Goal: Transaction & Acquisition: Purchase product/service

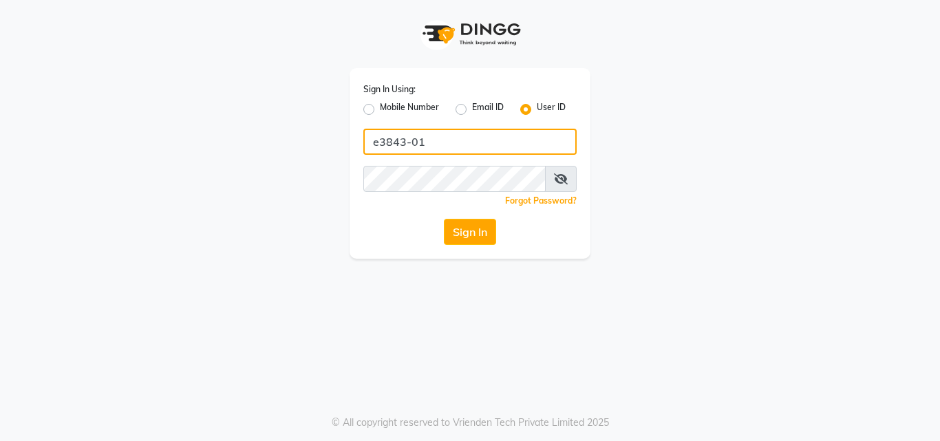
click at [448, 152] on input "e3843-01" at bounding box center [470, 142] width 213 height 26
type input "E1785-13"
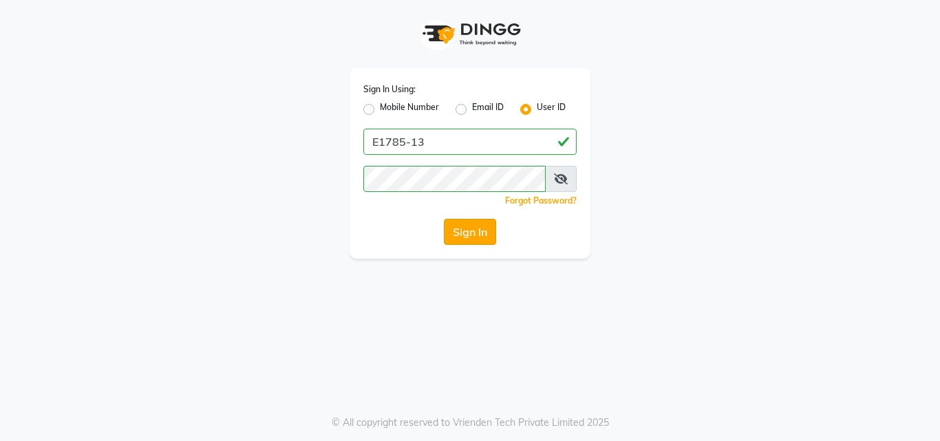
click at [481, 225] on button "Sign In" at bounding box center [470, 232] width 52 height 26
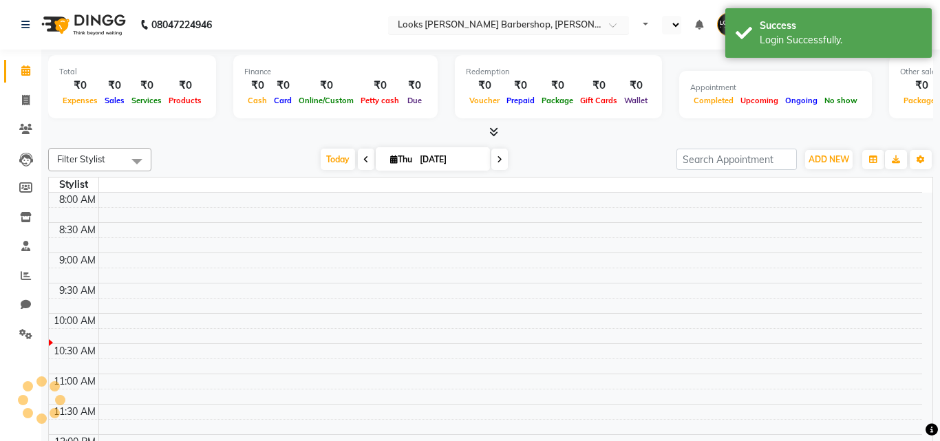
select select "en"
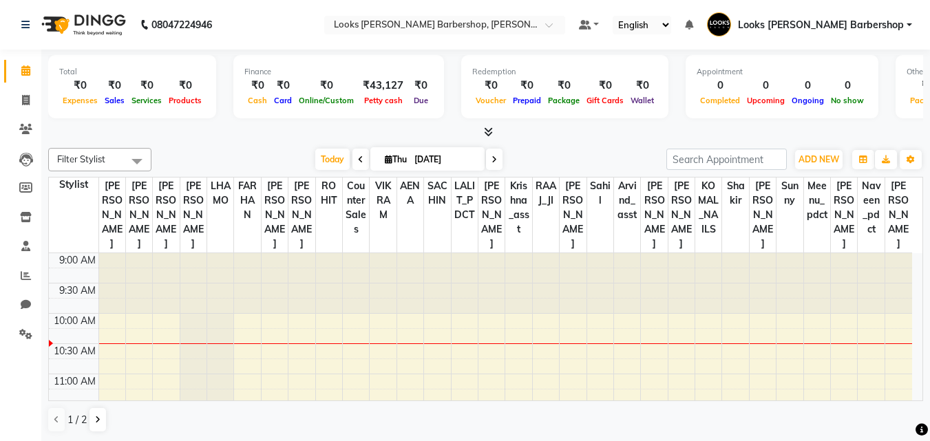
click at [492, 132] on icon at bounding box center [488, 132] width 9 height 10
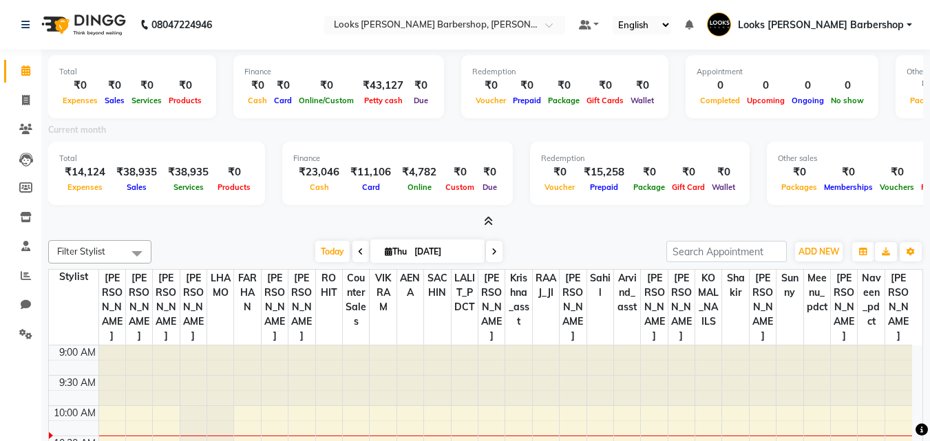
click at [486, 220] on icon at bounding box center [488, 221] width 9 height 10
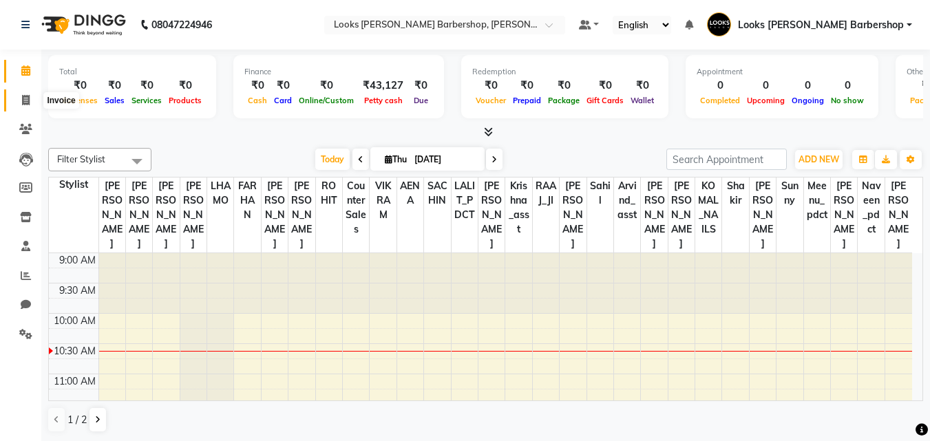
click at [22, 102] on icon at bounding box center [26, 100] width 8 height 10
select select "4323"
select select "service"
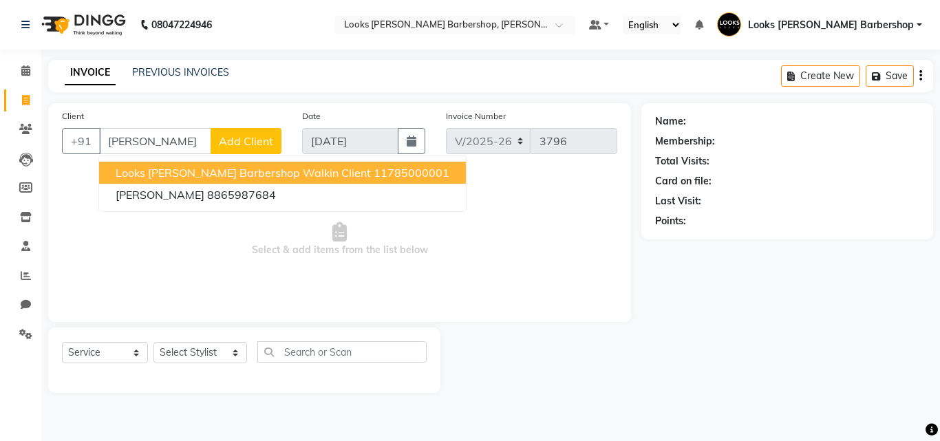
click at [344, 163] on button "Looks [PERSON_NAME] Barbershop Walkin Client 11785000001" at bounding box center [282, 173] width 367 height 22
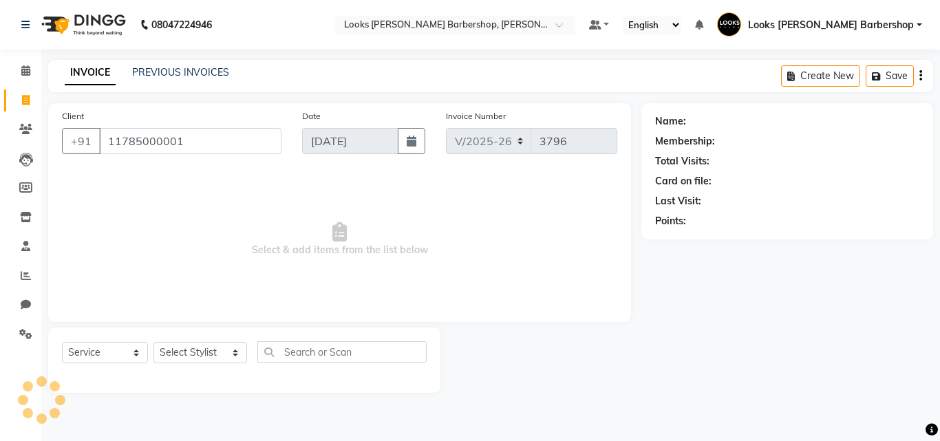
type input "11785000001"
select select "1: Object"
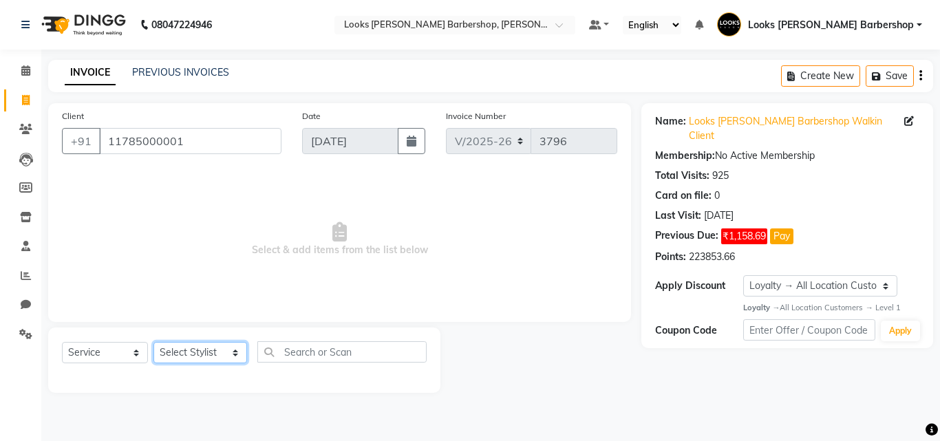
click at [232, 353] on select "Select Stylist [PERSON_NAME] AENA Amazon_Kart Arvind_asst [PERSON_NAME] Counter…" at bounding box center [201, 352] width 94 height 21
select select "23407"
click at [154, 342] on select "Select Stylist [PERSON_NAME] AENA Amazon_Kart Arvind_asst [PERSON_NAME] Counter…" at bounding box center [201, 352] width 94 height 21
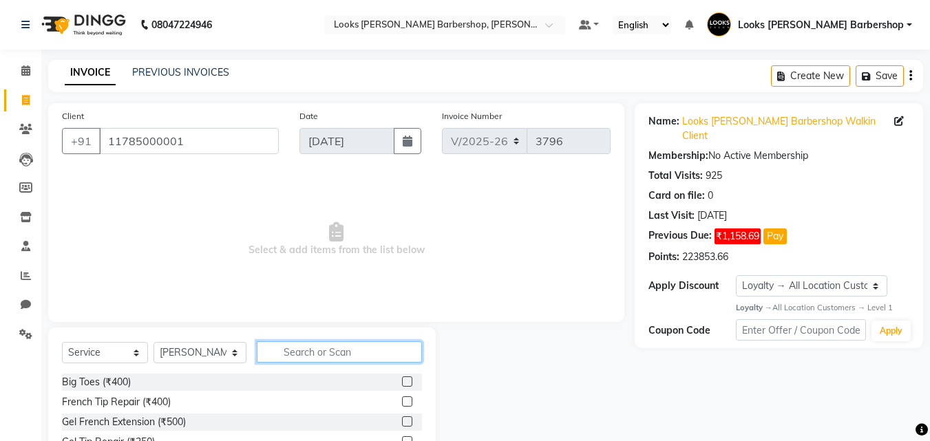
drag, startPoint x: 294, startPoint y: 353, endPoint x: 330, endPoint y: 341, distance: 38.3
click at [330, 342] on input "text" at bounding box center [340, 351] width 166 height 21
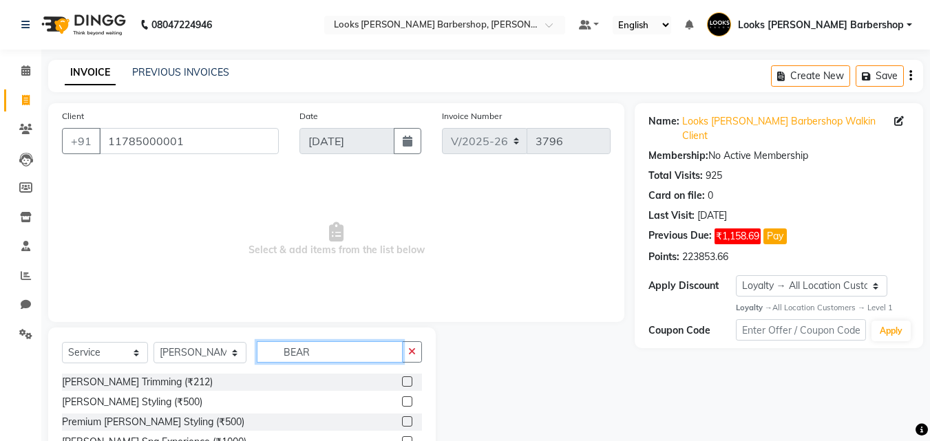
type input "BEAR"
click at [408, 382] on label at bounding box center [407, 382] width 10 height 10
click at [408, 382] on input "checkbox" at bounding box center [406, 382] width 9 height 9
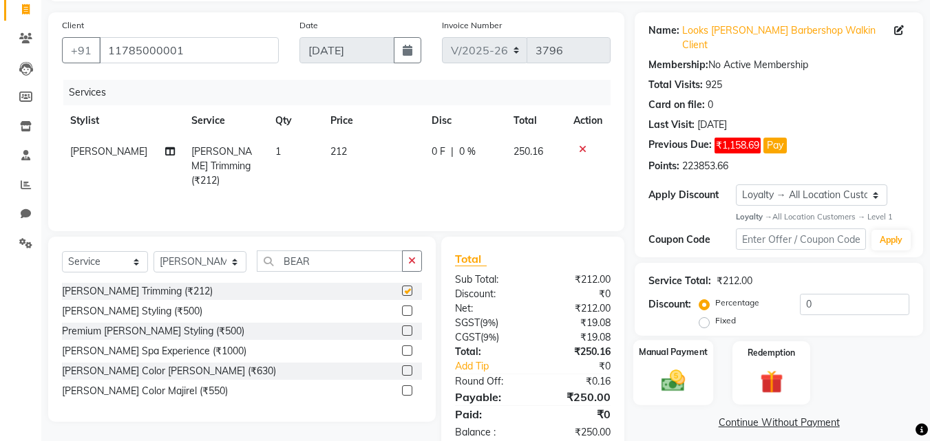
checkbox input "false"
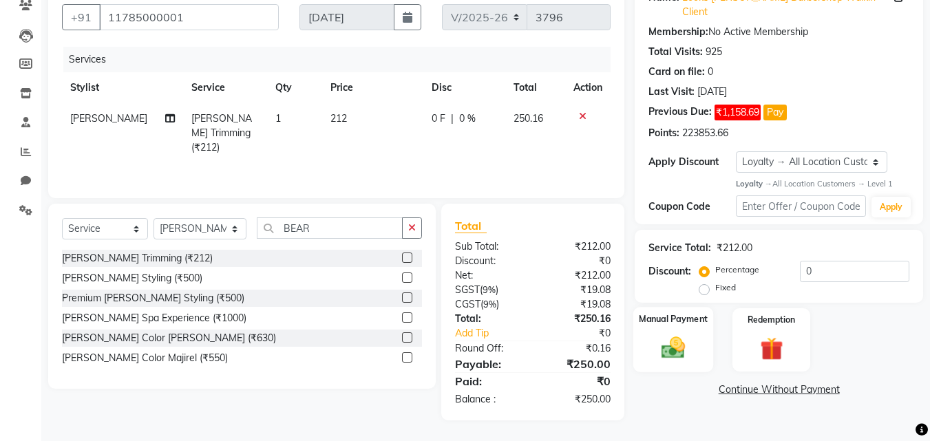
click at [682, 343] on img at bounding box center [673, 349] width 39 height 28
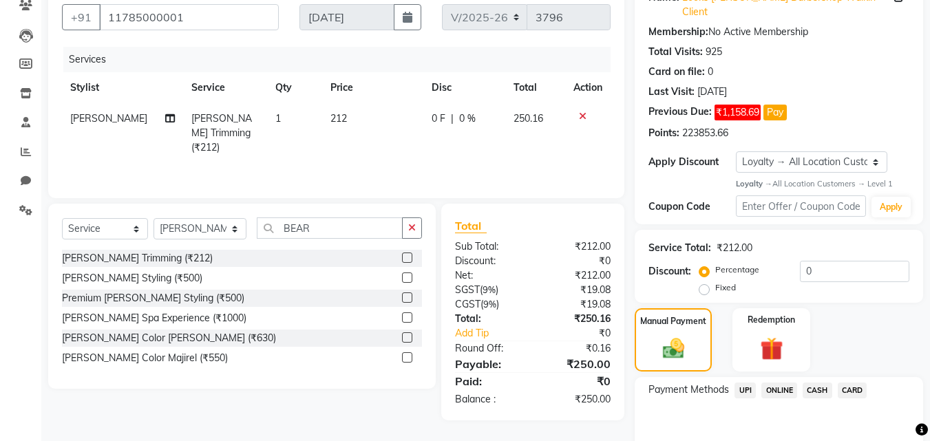
click at [747, 383] on span "UPI" at bounding box center [745, 391] width 21 height 16
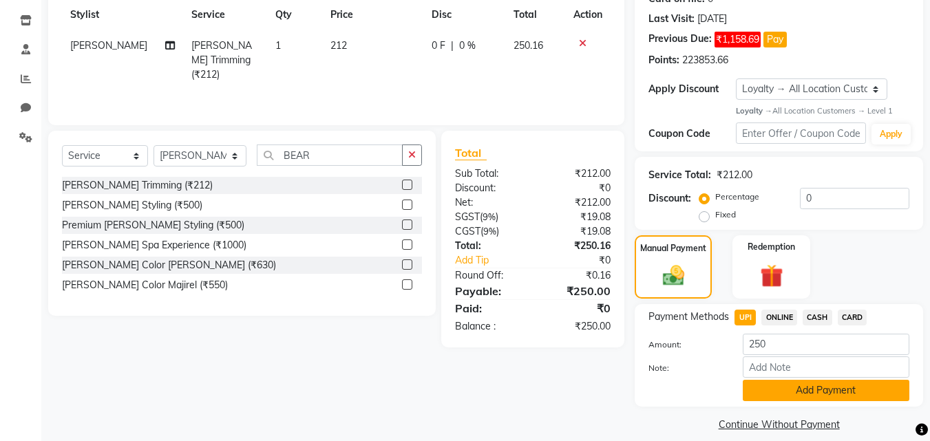
click at [779, 380] on button "Add Payment" at bounding box center [826, 390] width 167 height 21
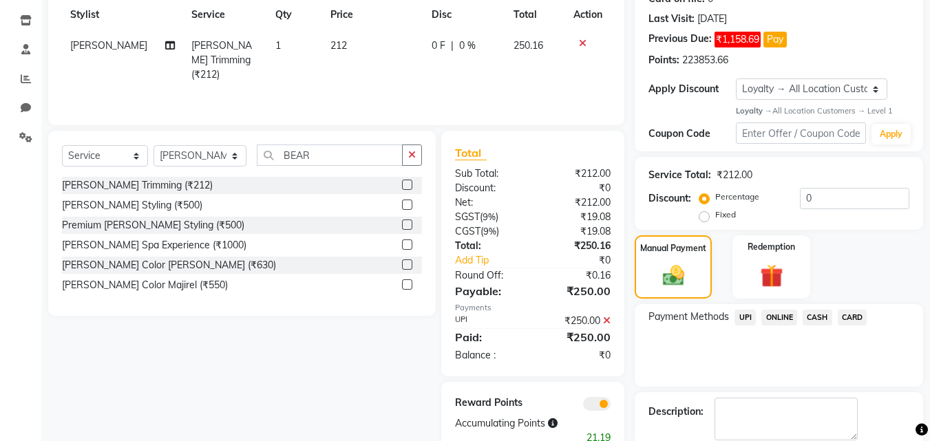
scroll to position [255, 0]
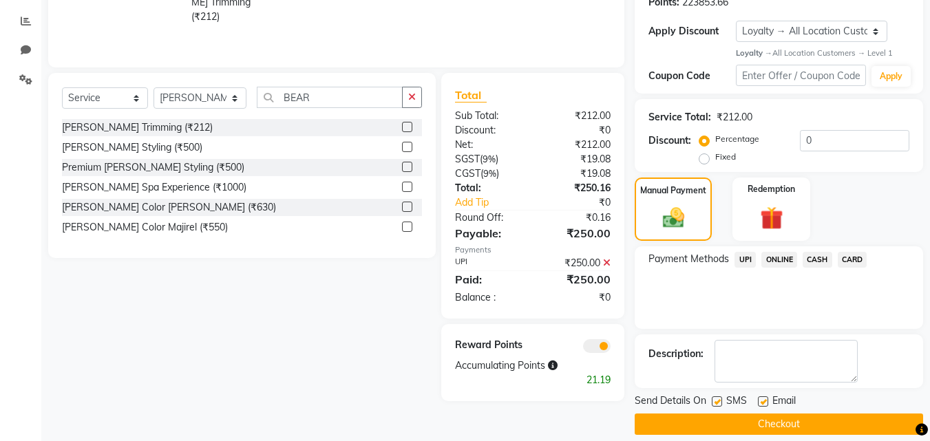
click at [766, 414] on button "Checkout" at bounding box center [779, 424] width 288 height 21
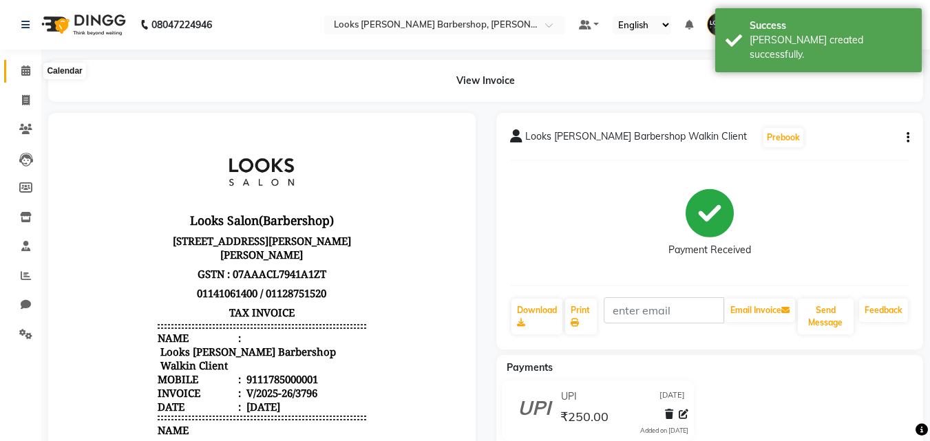
click at [15, 72] on span at bounding box center [26, 71] width 24 height 16
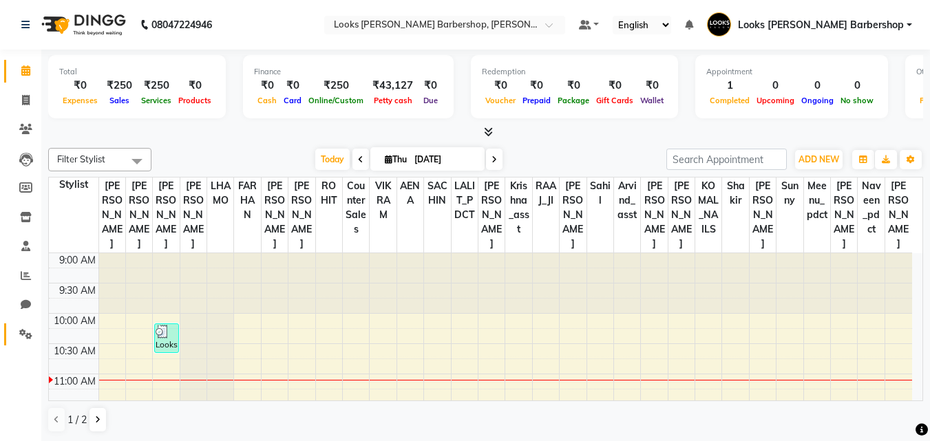
click at [9, 333] on link "Settings" at bounding box center [20, 335] width 33 height 23
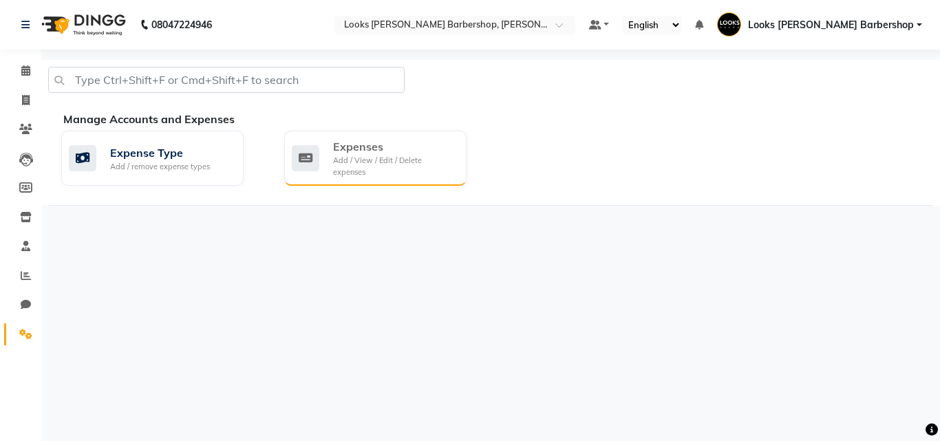
click at [419, 167] on div "Expenses Add / View / Edit / Delete expenses" at bounding box center [375, 158] width 182 height 55
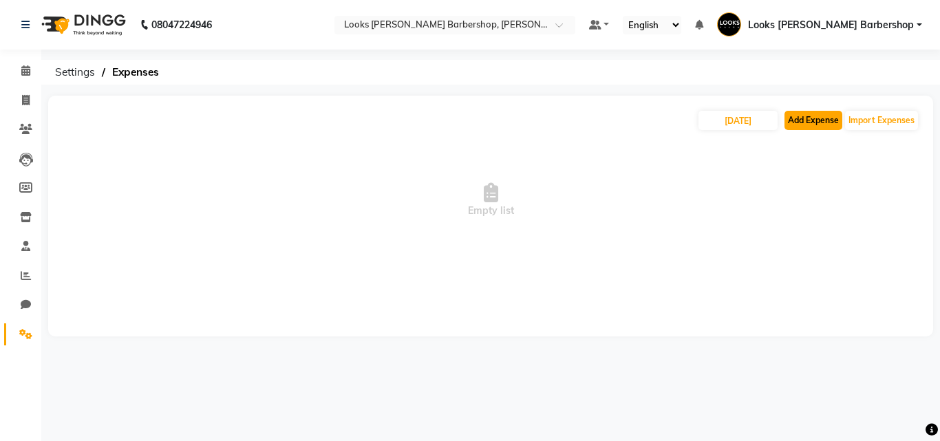
click at [823, 129] on button "Add Expense" at bounding box center [814, 120] width 58 height 19
select select "1"
select select "3128"
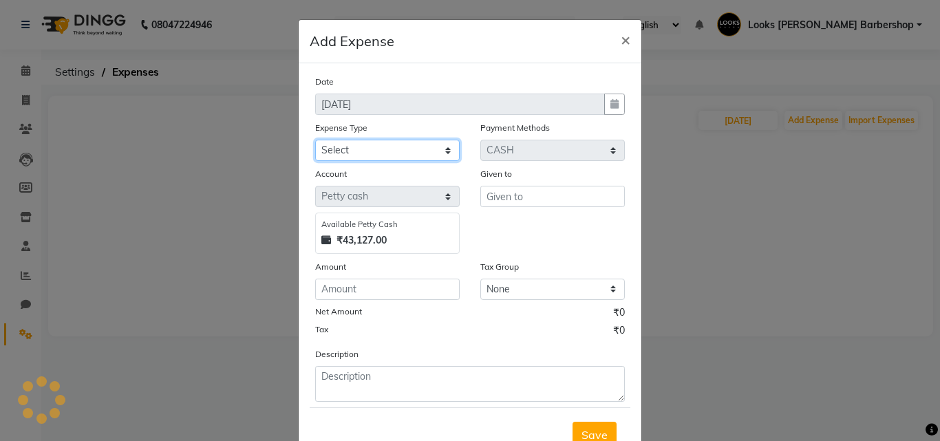
click at [373, 145] on select "Select Bank Deposit Blinkit Cash Handover CLIENT Client ordered food Client Ref…" at bounding box center [387, 150] width 145 height 21
select select "24472"
click at [315, 140] on select "Select Bank Deposit Blinkit Cash Handover CLIENT Client ordered food Client Ref…" at bounding box center [387, 150] width 145 height 21
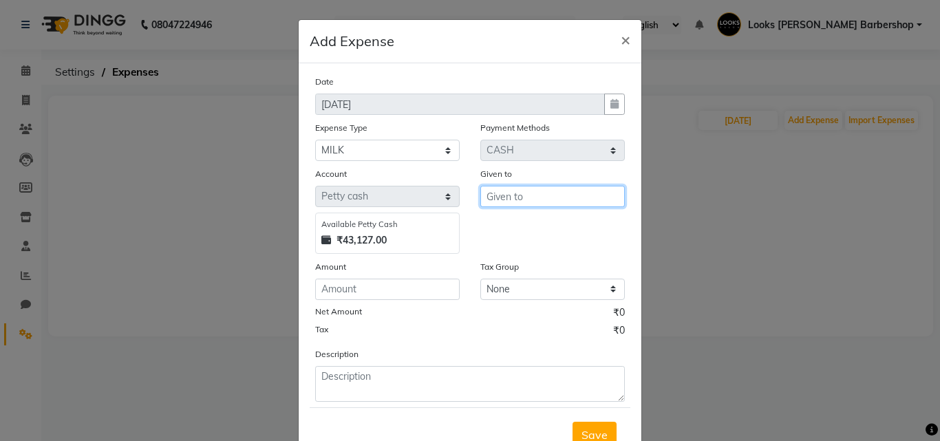
click at [505, 195] on input "text" at bounding box center [553, 196] width 145 height 21
type input "PRASHANT"
click at [455, 286] on div "Amount" at bounding box center [387, 280] width 165 height 41
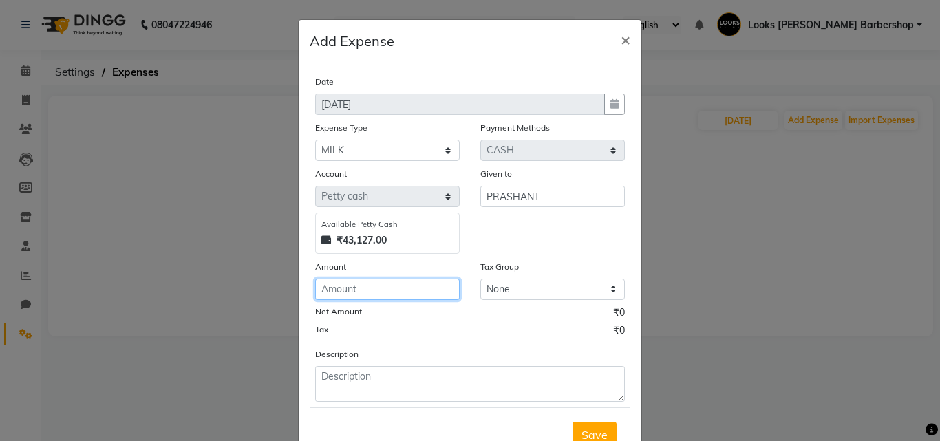
click at [431, 286] on input "number" at bounding box center [387, 289] width 145 height 21
type input "130"
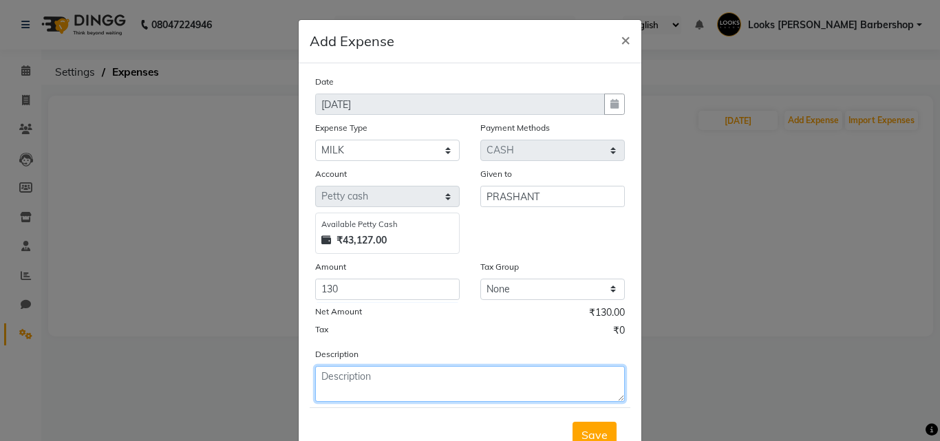
click at [373, 399] on textarea at bounding box center [470, 384] width 310 height 36
type textarea "MILK"
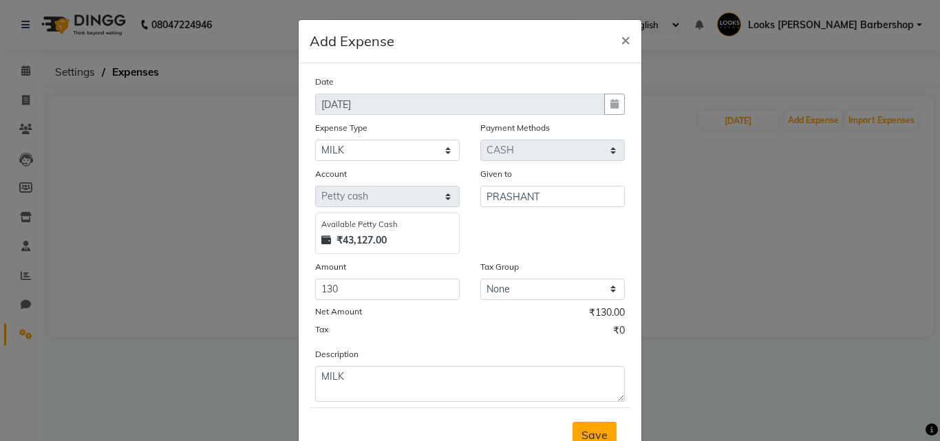
click at [586, 425] on button "Save" at bounding box center [595, 435] width 44 height 26
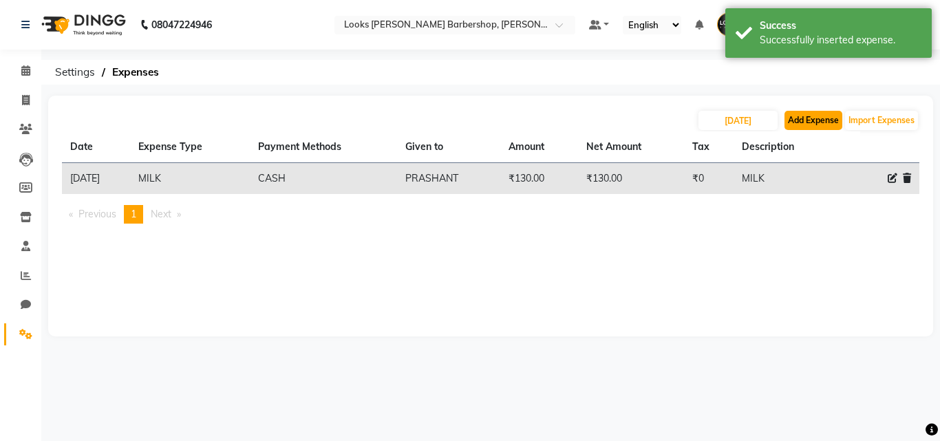
click at [796, 123] on button "Add Expense" at bounding box center [814, 120] width 58 height 19
select select "1"
select select "3128"
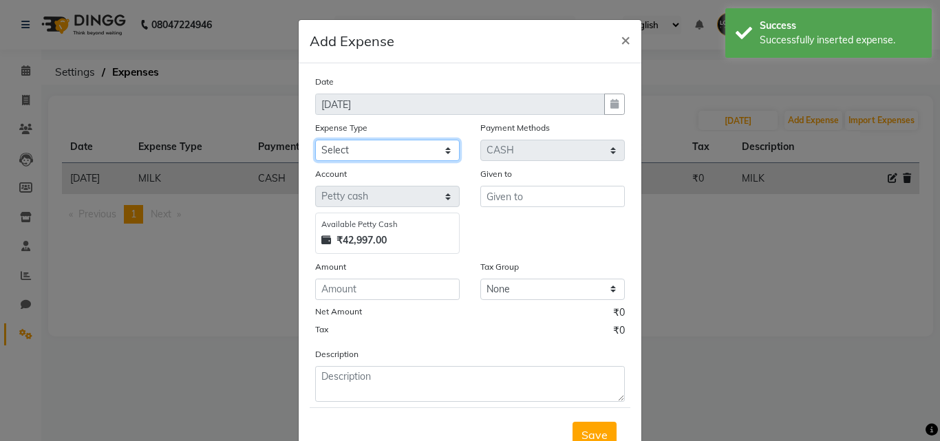
click at [344, 150] on select "Select Bank Deposit Blinkit Cash Handover CLIENT Client ordered food Client Ref…" at bounding box center [387, 150] width 145 height 21
select select "23704"
click at [315, 140] on select "Select Bank Deposit Blinkit Cash Handover CLIENT Client ordered food Client Ref…" at bounding box center [387, 150] width 145 height 21
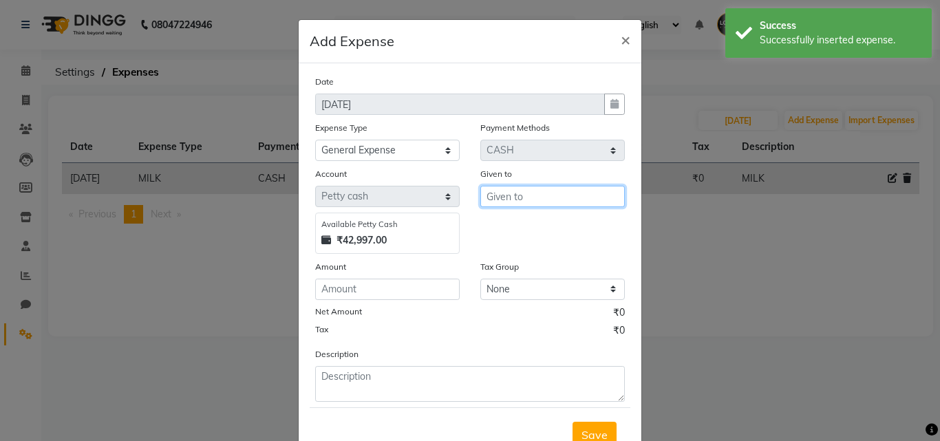
click at [546, 202] on input "text" at bounding box center [553, 196] width 145 height 21
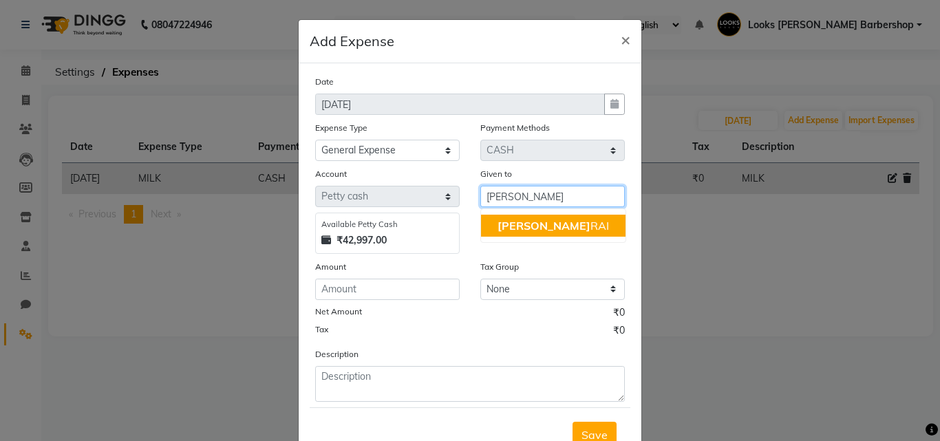
type input "[PERSON_NAME]"
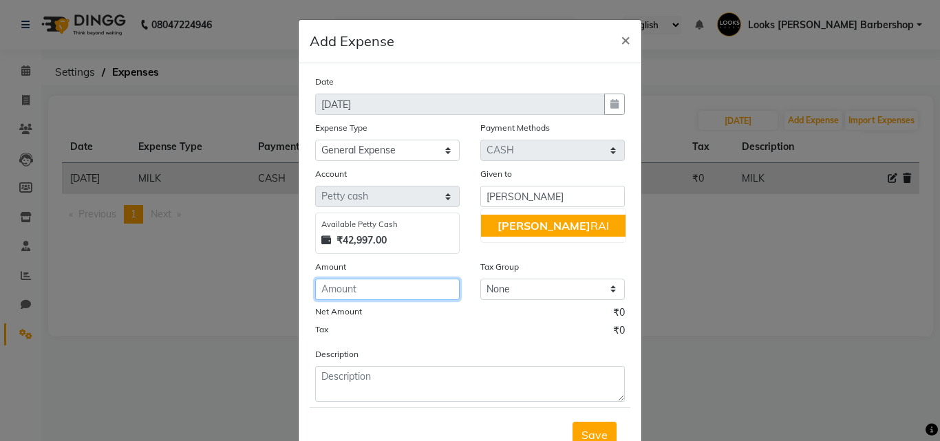
click at [417, 291] on input "number" at bounding box center [387, 289] width 145 height 21
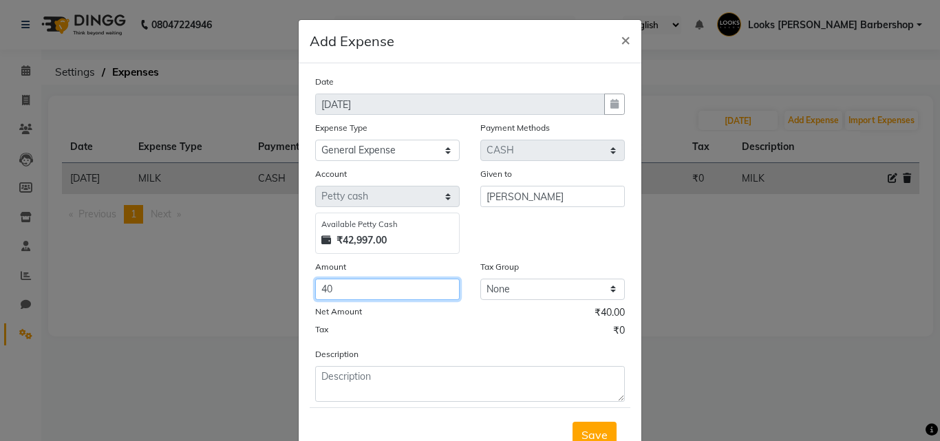
type input "40"
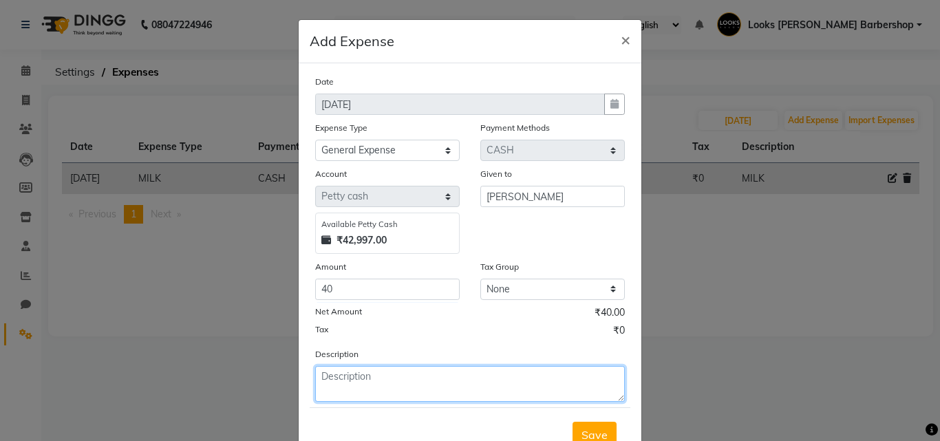
click at [358, 396] on textarea at bounding box center [470, 384] width 310 height 36
type textarea "STAMP PAD"
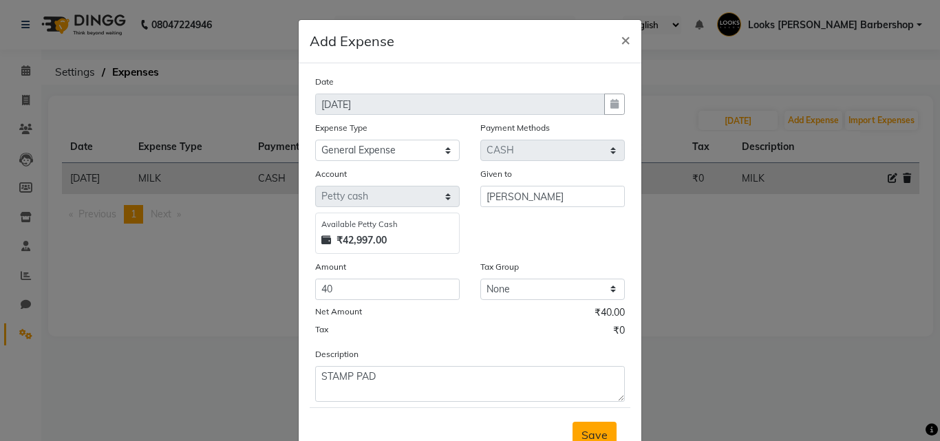
click at [599, 429] on span "Save" at bounding box center [595, 435] width 26 height 14
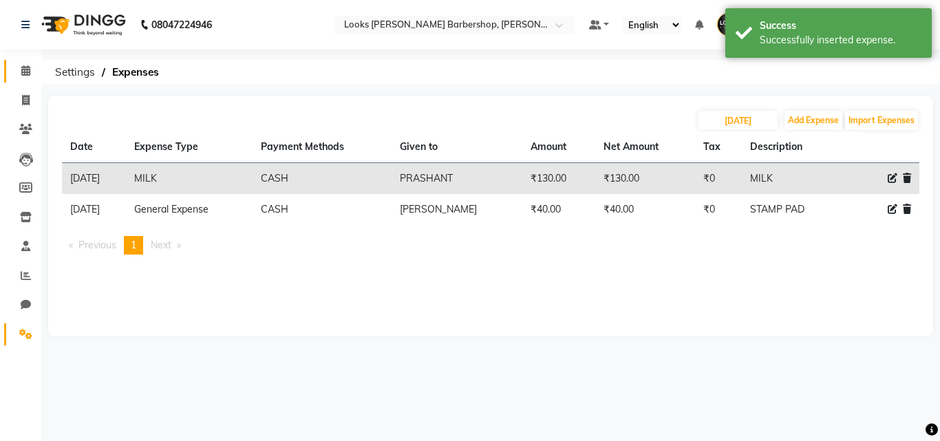
click at [13, 64] on link "Calendar" at bounding box center [20, 71] width 33 height 23
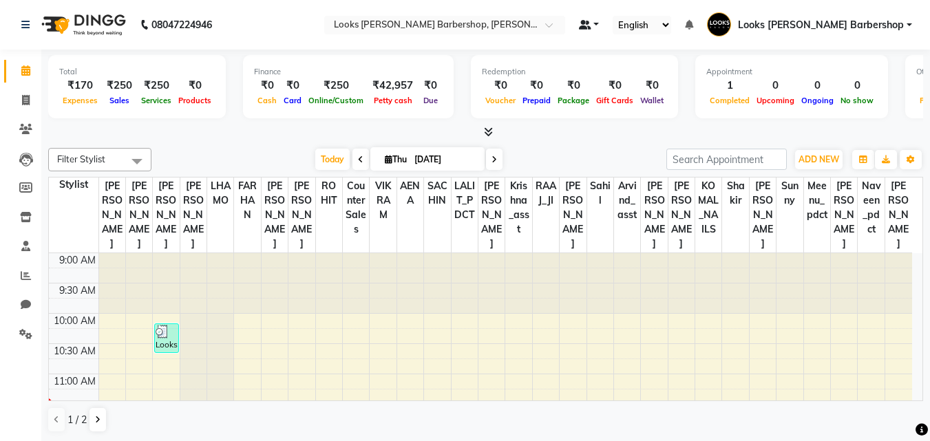
click at [600, 28] on link at bounding box center [589, 25] width 21 height 14
click at [600, 27] on link at bounding box center [589, 25] width 21 height 14
click at [671, 25] on select "English ENGLISH Español العربية मराठी हिंदी ગુજરાતી தமிழ் 中文" at bounding box center [642, 25] width 59 height 19
click at [642, 16] on select "English ENGLISH Español العربية मराठी हिंदी ગુજરાતી தமிழ் 中文" at bounding box center [642, 25] width 59 height 19
click at [671, 19] on select "English ENGLISH Español العربية मराठी हिंदी ગુજરાતી தமிழ் 中文" at bounding box center [642, 25] width 59 height 19
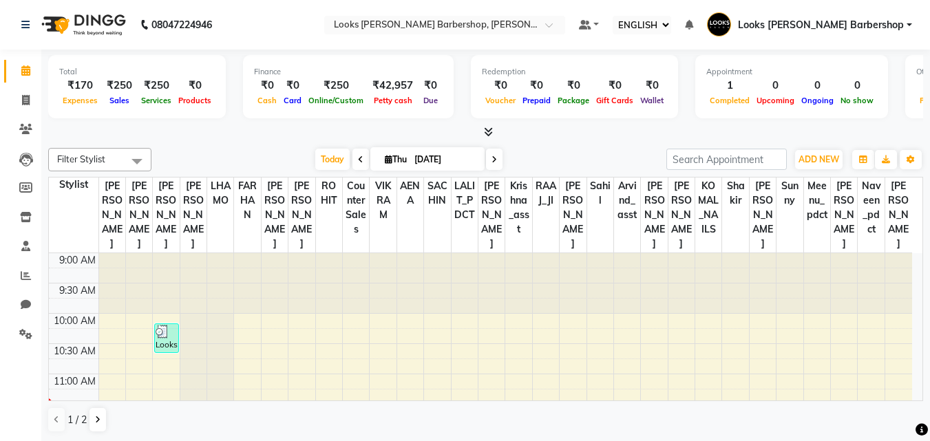
click at [642, 16] on select "English ENGLISH Español العربية मराठी हिंदी ગુજરાતી தமிழ் 中文" at bounding box center [642, 25] width 59 height 19
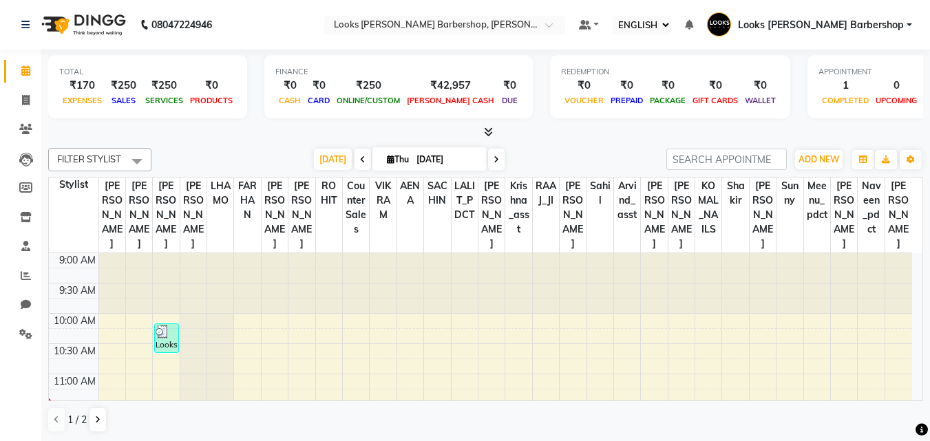
click at [671, 22] on select "English ENGLISH Español العربية मराठी हिंदी ગુજરાતી தமிழ் 中文" at bounding box center [642, 25] width 59 height 19
click at [642, 16] on select "English ENGLISH Español العربية मराठी हिंदी ગુજરાતી தமிழ் 中文" at bounding box center [642, 25] width 59 height 19
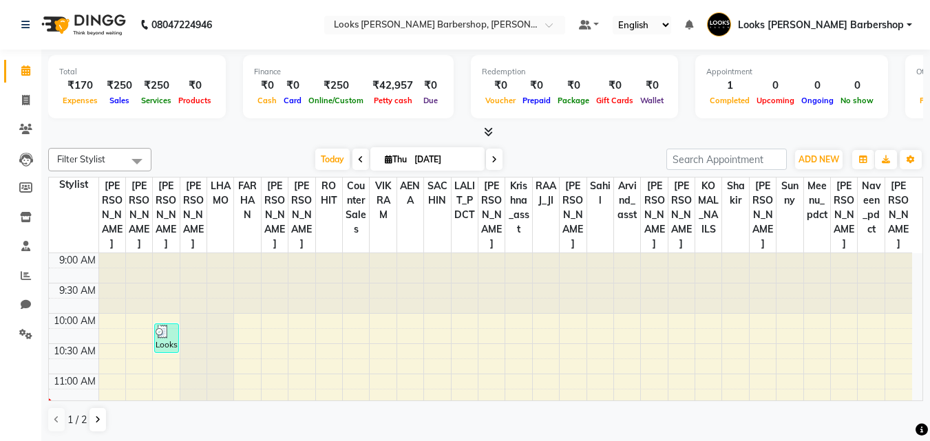
click at [671, 20] on select "English ENGLISH Español العربية मराठी हिंदी ગુજરાતી தமிழ் 中文" at bounding box center [642, 25] width 59 height 19
click at [642, 16] on select "English ENGLISH Español العربية मराठी हिंदी ગુજરાતી தமிழ் 中文" at bounding box center [642, 25] width 59 height 19
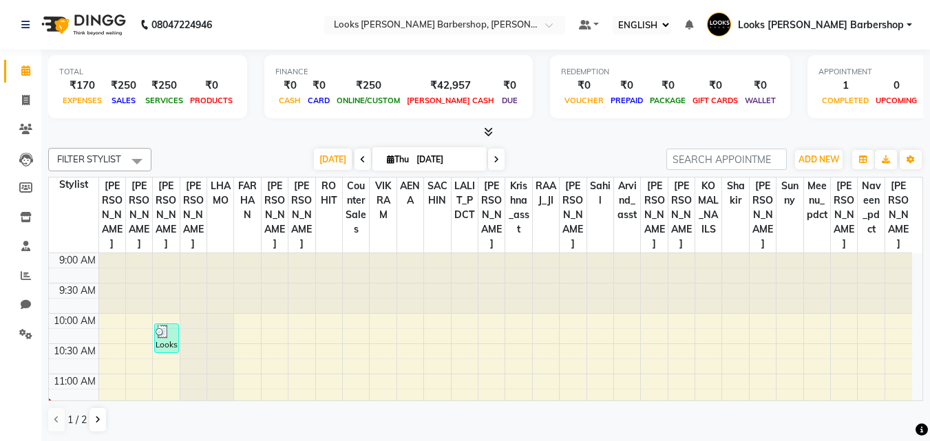
click at [671, 22] on select "English ENGLISH Español العربية मराठी हिंदी ગુજરાતી தமிழ் 中文" at bounding box center [642, 25] width 59 height 19
select select "en"
click at [642, 16] on select "English ENGLISH Español العربية मराठी हिंदी ગુજરાતી தமிழ் 中文" at bounding box center [642, 25] width 59 height 19
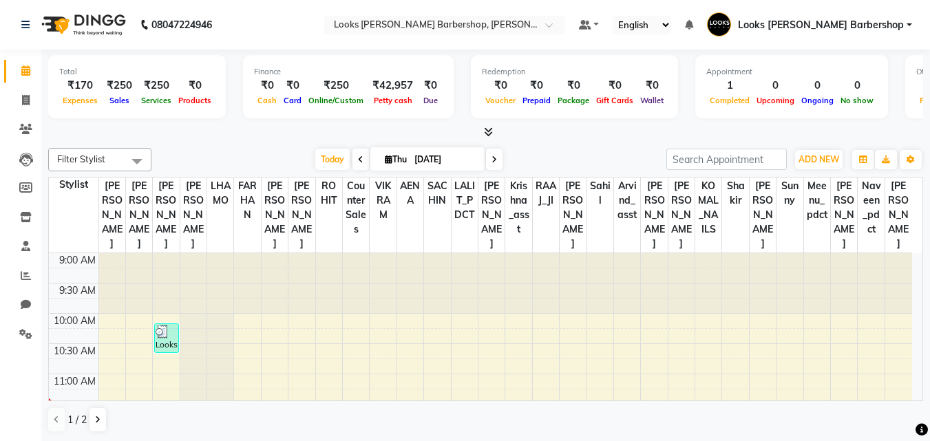
click at [671, 21] on select "English ENGLISH Español العربية मराठी हिंदी ગુજરાતી தமிழ் 中文" at bounding box center [642, 25] width 59 height 19
click at [24, 103] on icon at bounding box center [26, 100] width 8 height 10
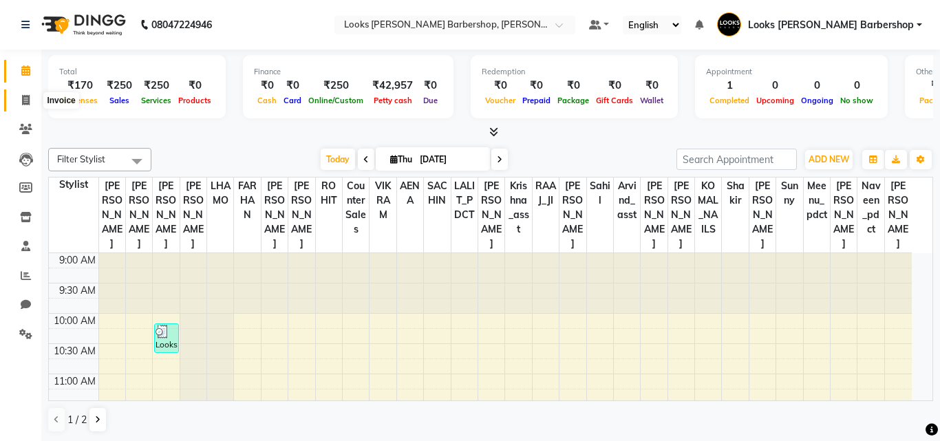
select select "4323"
select select "service"
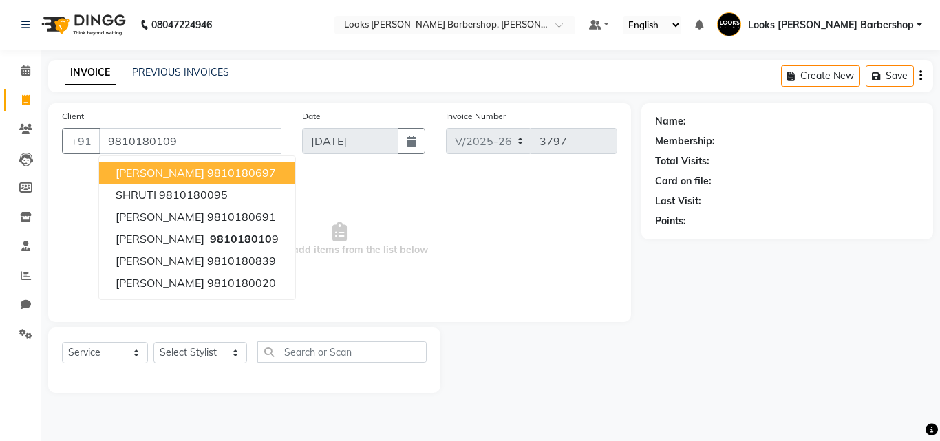
type input "9810180109"
select select "1: Object"
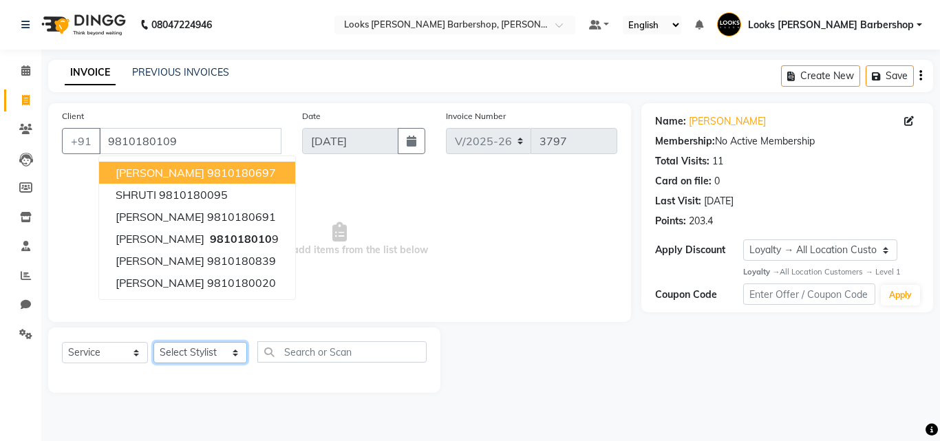
click at [175, 360] on select "Select Stylist [PERSON_NAME] AENA Amazon_Kart Arvind_asst [PERSON_NAME] Counter…" at bounding box center [201, 352] width 94 height 21
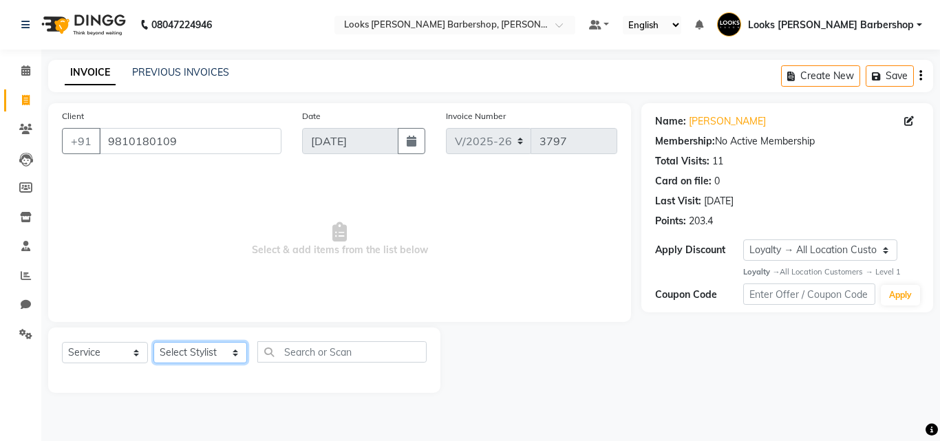
select select "23406"
click at [154, 342] on select "Select Stylist [PERSON_NAME] AENA Amazon_Kart Arvind_asst [PERSON_NAME] Counter…" at bounding box center [201, 352] width 94 height 21
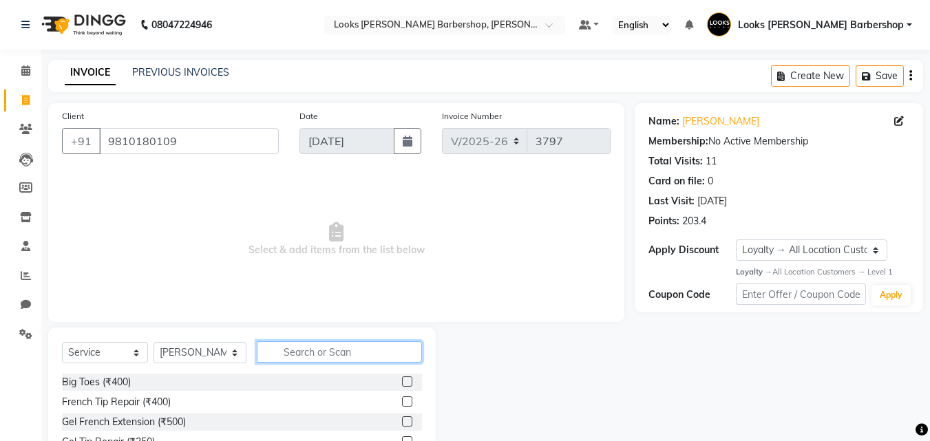
click at [291, 348] on input "text" at bounding box center [340, 351] width 166 height 21
type input "CUT"
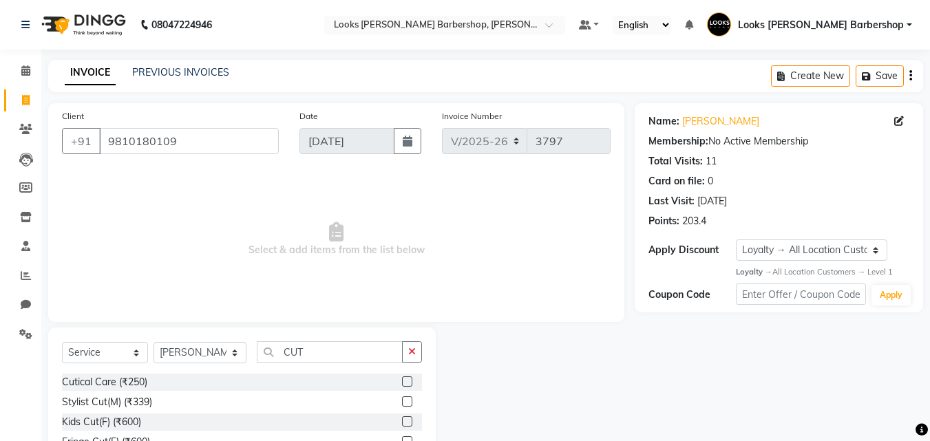
click at [402, 402] on label at bounding box center [407, 402] width 10 height 10
click at [402, 402] on input "checkbox" at bounding box center [406, 402] width 9 height 9
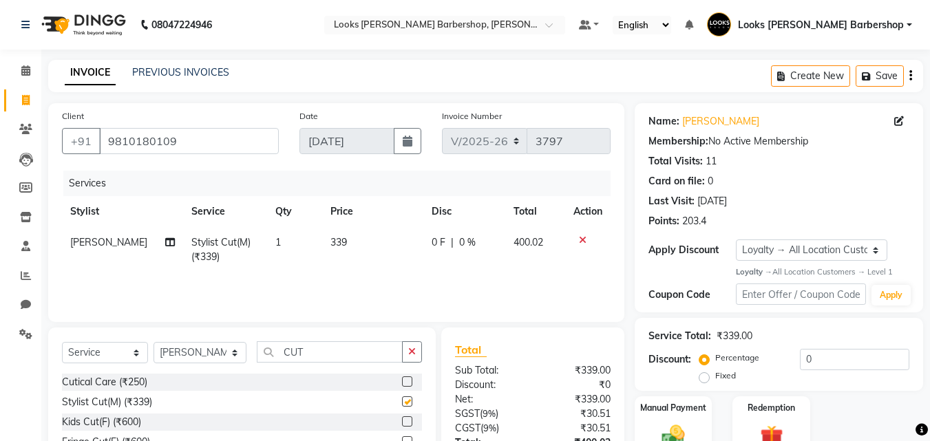
checkbox input "false"
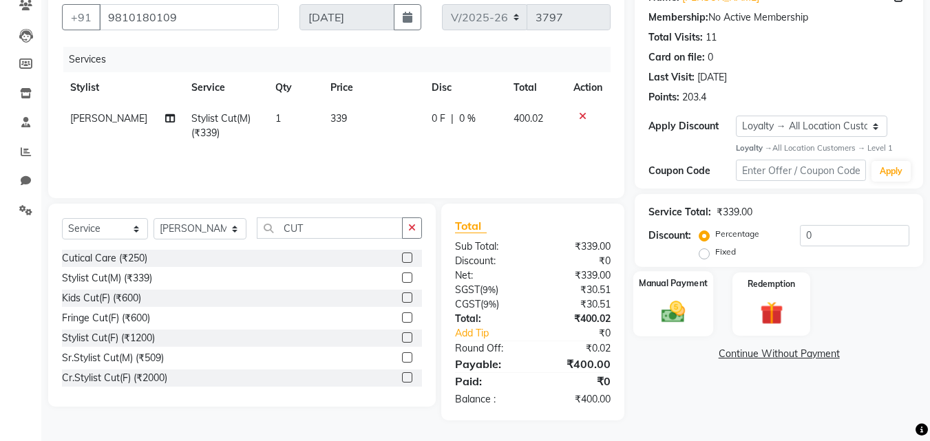
click at [680, 305] on img at bounding box center [673, 313] width 39 height 28
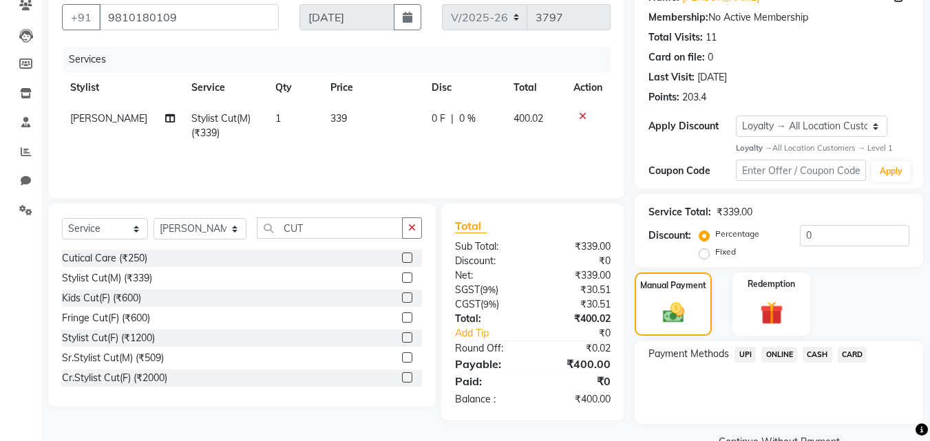
click at [818, 355] on span "CASH" at bounding box center [818, 355] width 30 height 16
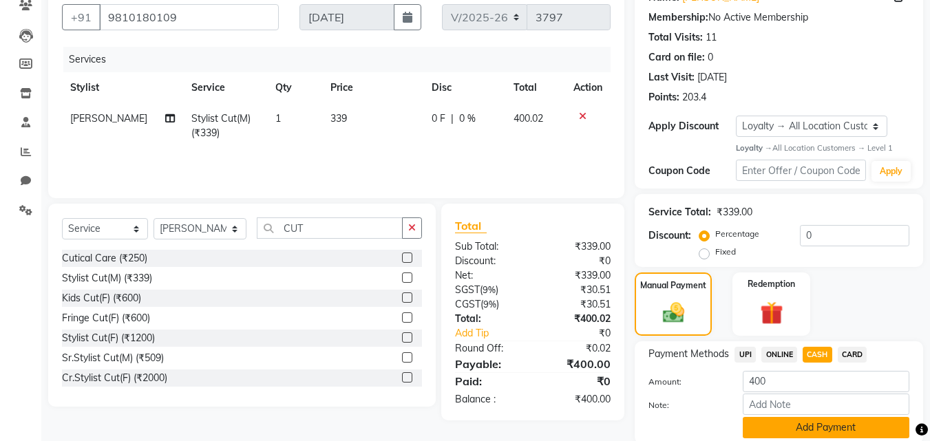
click at [810, 417] on button "Add Payment" at bounding box center [826, 427] width 167 height 21
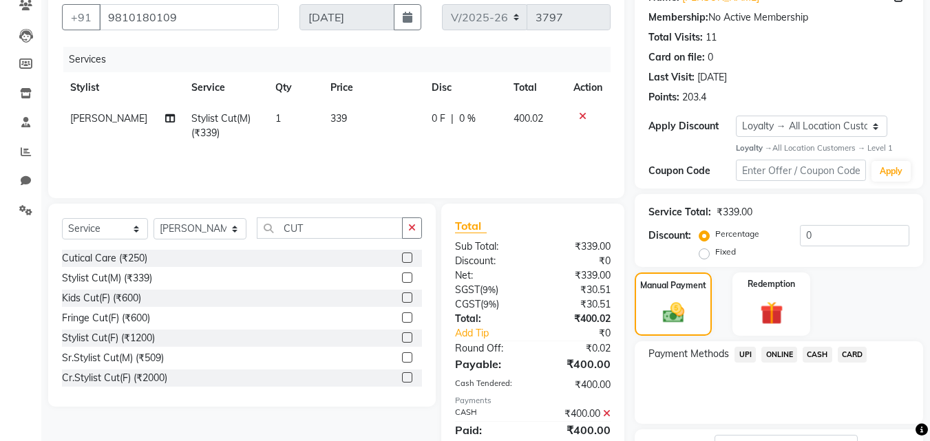
scroll to position [241, 0]
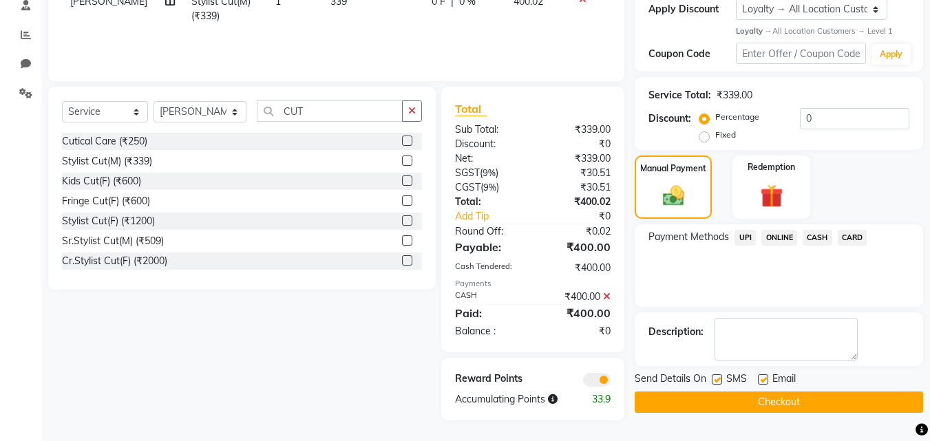
click at [810, 401] on button "Checkout" at bounding box center [779, 402] width 288 height 21
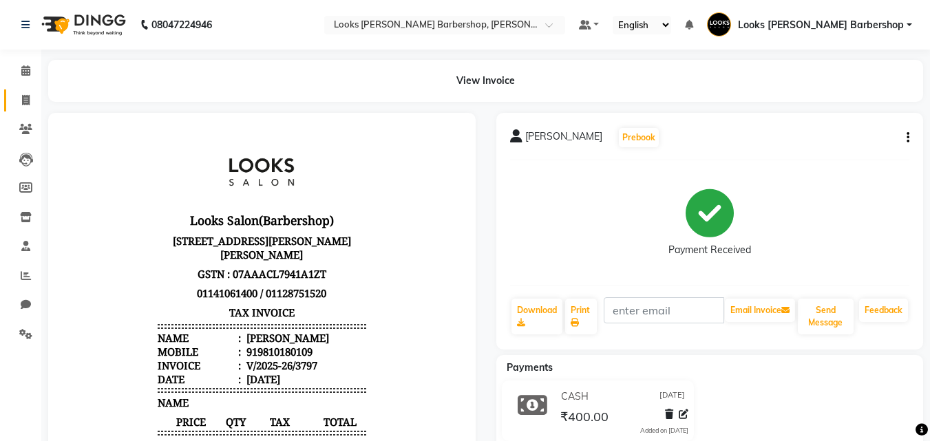
click at [23, 109] on link "Invoice" at bounding box center [20, 101] width 33 height 23
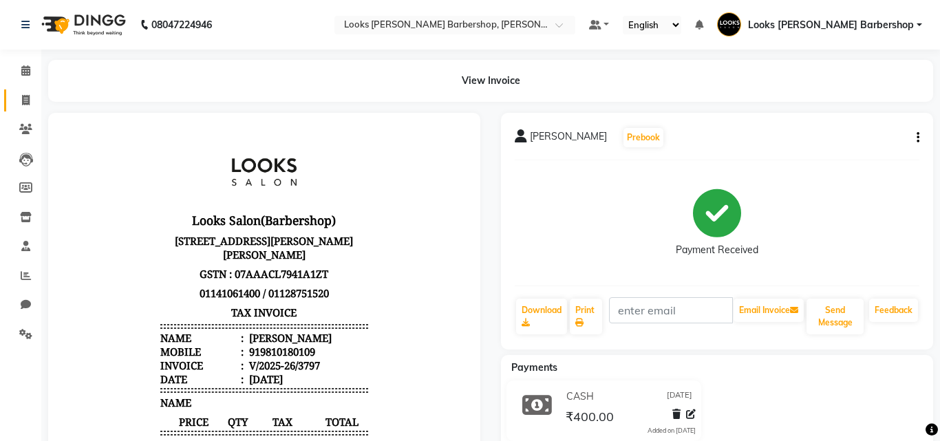
select select "4323"
select select "service"
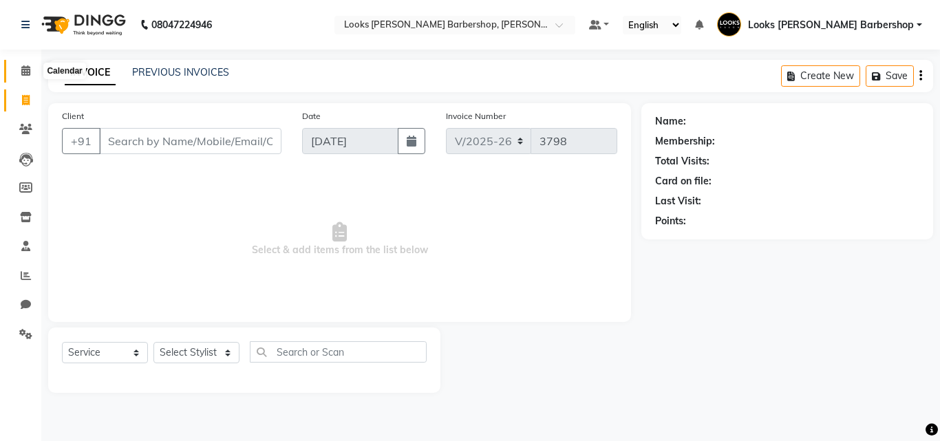
click at [23, 73] on icon at bounding box center [25, 70] width 9 height 10
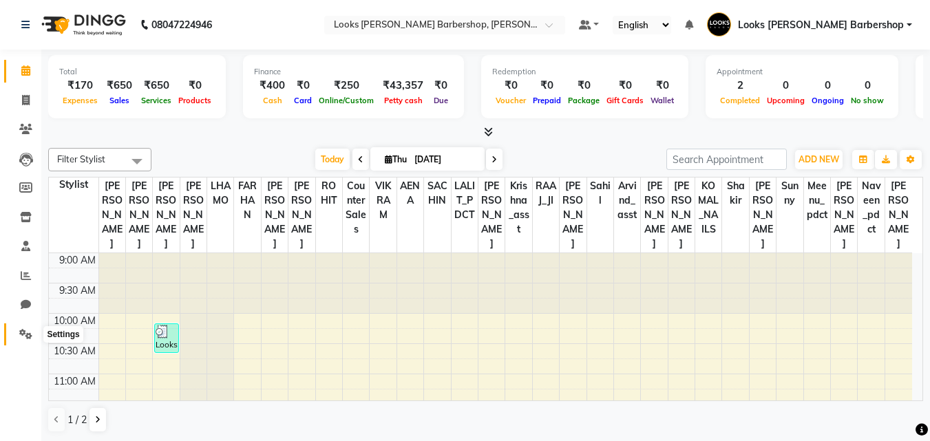
click at [14, 327] on span at bounding box center [26, 335] width 24 height 16
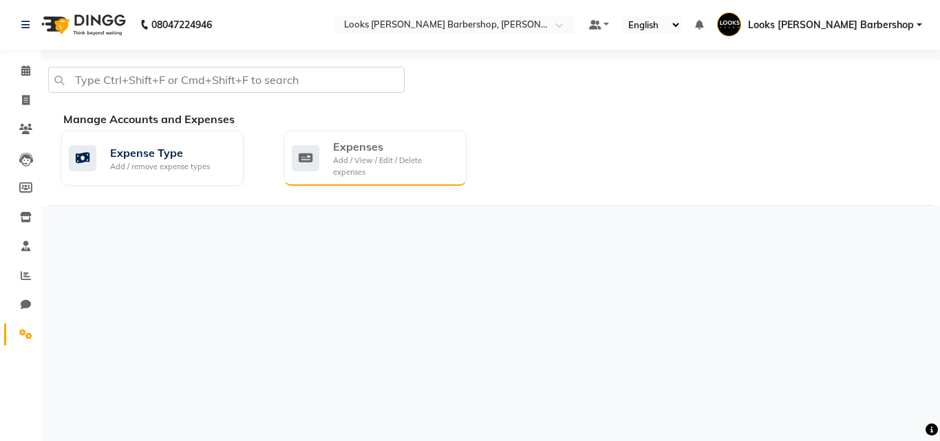
click at [342, 147] on div "Expenses" at bounding box center [394, 146] width 123 height 17
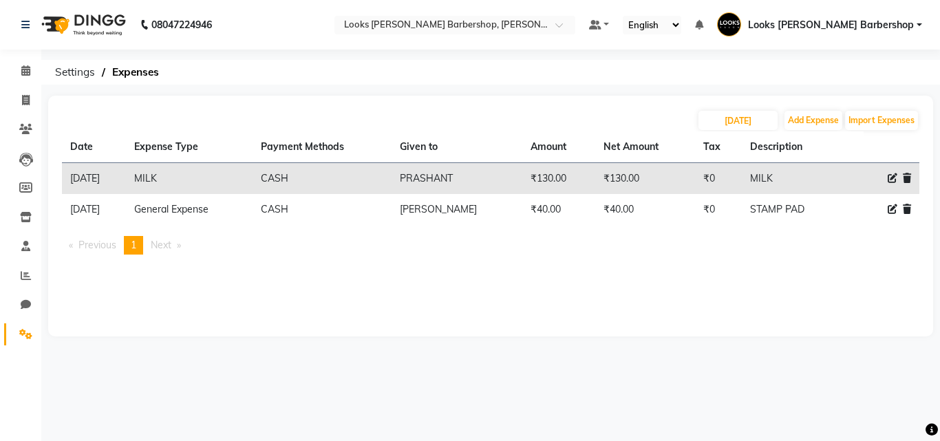
click at [794, 110] on div "[DATE] Add Expense Import Expenses" at bounding box center [491, 120] width 858 height 22
click at [797, 116] on button "Add Expense" at bounding box center [814, 120] width 58 height 19
select select "1"
select select "3128"
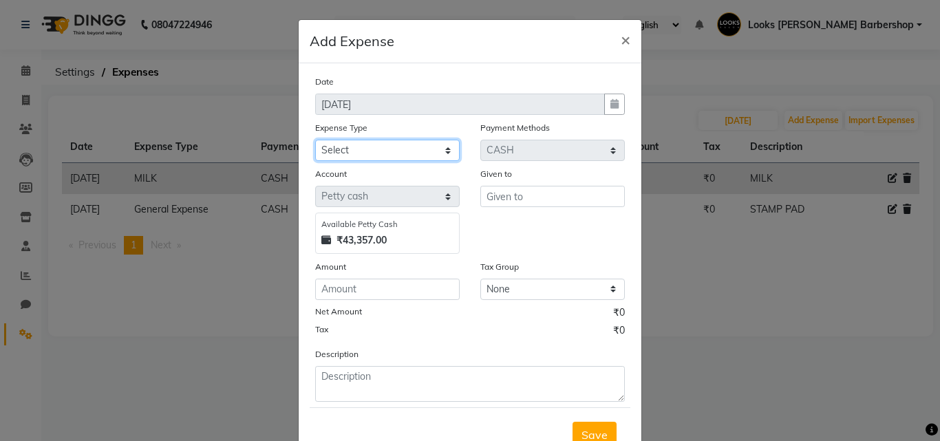
click at [438, 157] on select "Select Bank Deposit Blinkit Cash Handover CLIENT Client ordered food Client Ref…" at bounding box center [387, 150] width 145 height 21
select select "23749"
click at [315, 140] on select "Select Bank Deposit Blinkit Cash Handover CLIENT Client ordered food Client Ref…" at bounding box center [387, 150] width 145 height 21
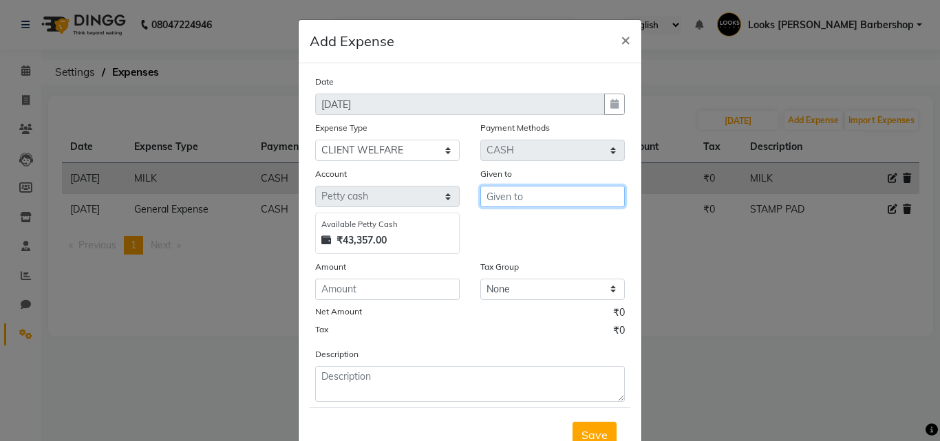
click at [520, 196] on input "text" at bounding box center [553, 196] width 145 height 21
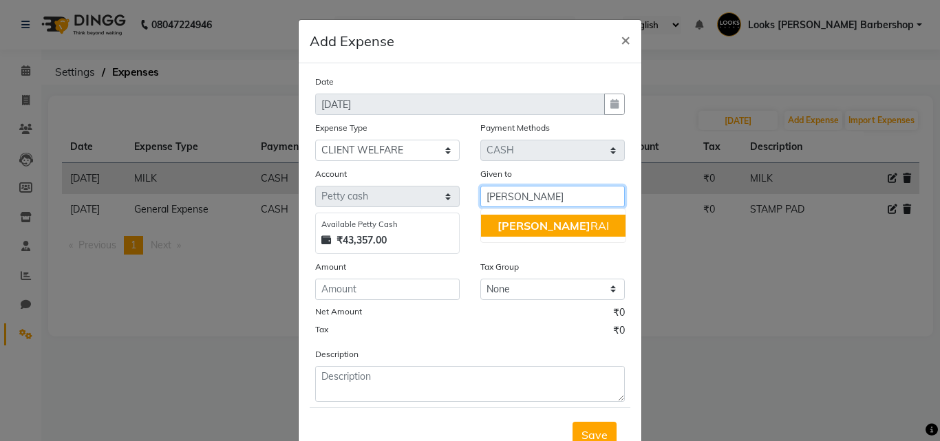
type input "[PERSON_NAME]"
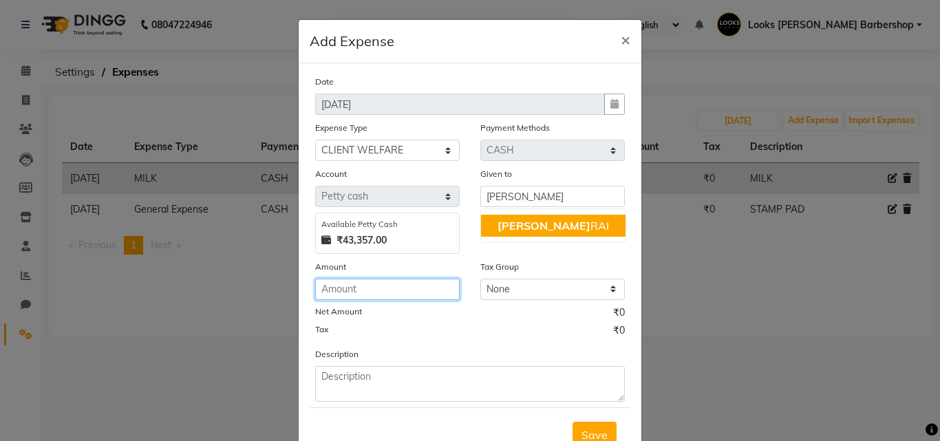
click at [434, 286] on input "number" at bounding box center [387, 289] width 145 height 21
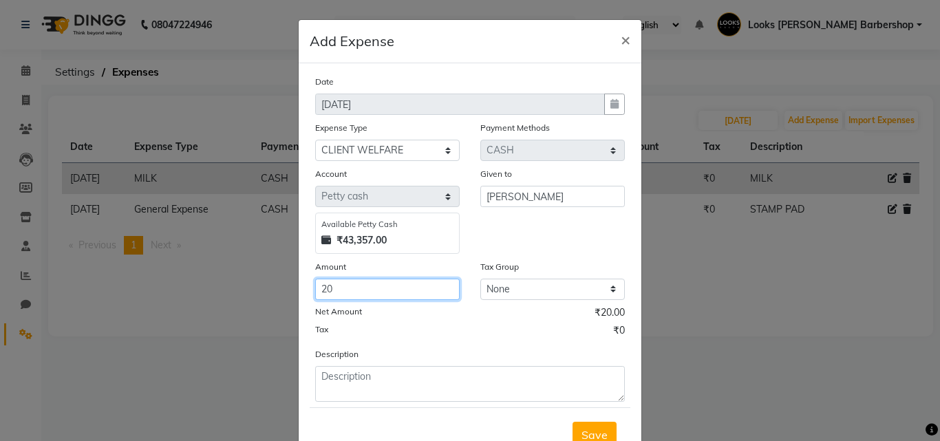
type input "20"
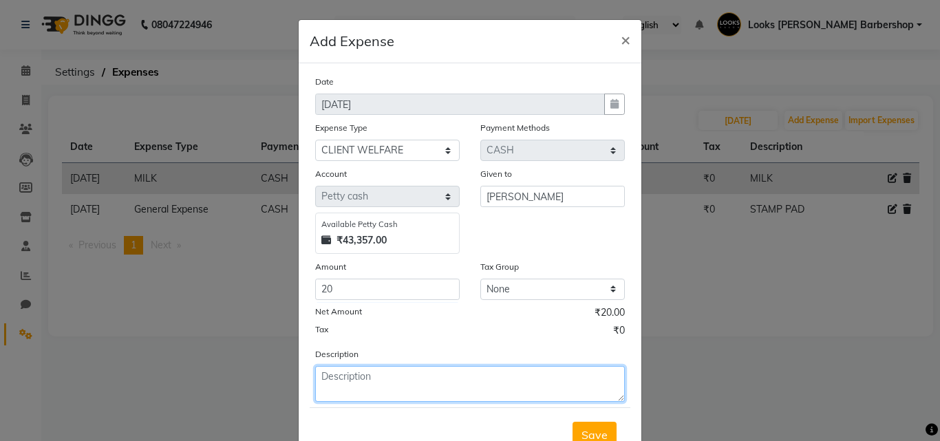
drag, startPoint x: 390, startPoint y: 377, endPoint x: 288, endPoint y: 392, distance: 103.0
click at [344, 389] on textarea at bounding box center [470, 384] width 310 height 36
type textarea "COKE"
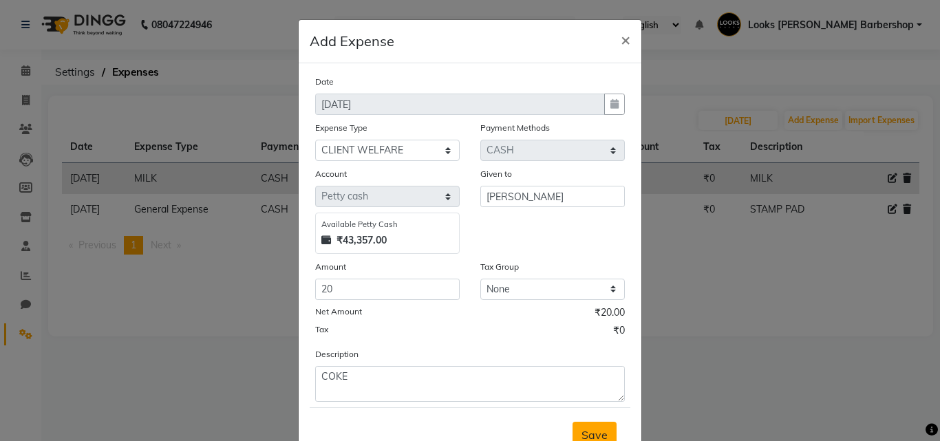
click at [595, 427] on button "Save" at bounding box center [595, 435] width 44 height 26
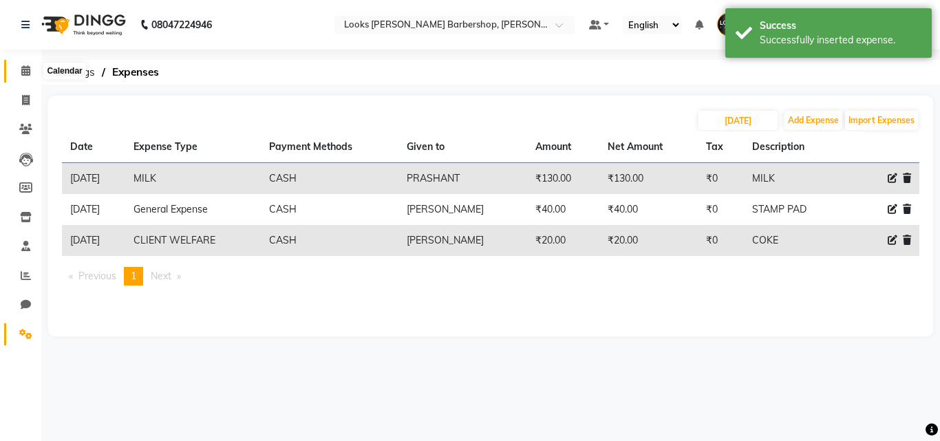
click at [28, 72] on icon at bounding box center [25, 70] width 9 height 10
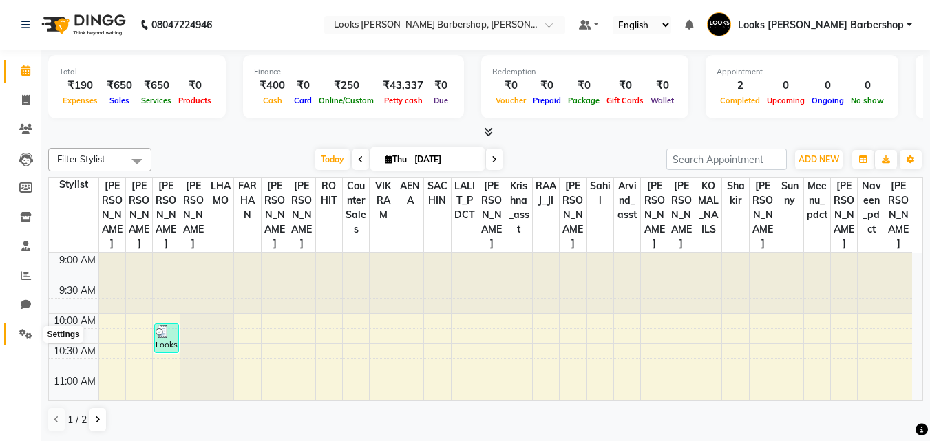
click at [17, 333] on span at bounding box center [26, 335] width 24 height 16
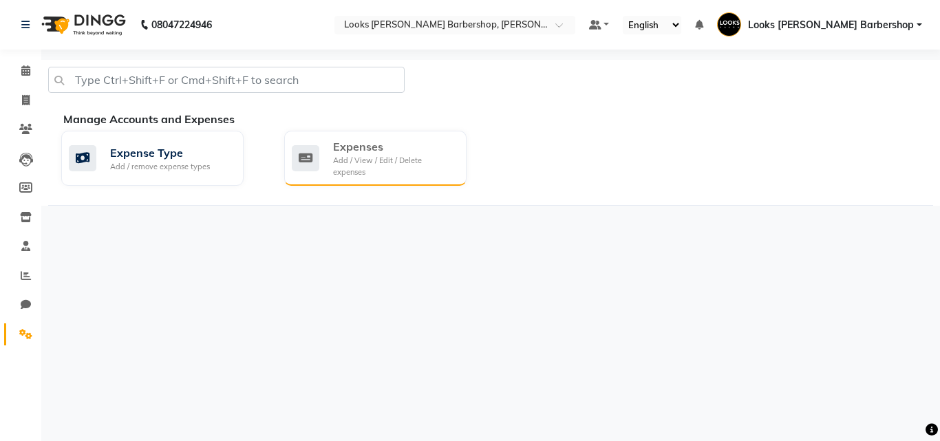
click at [378, 156] on div "Add / View / Edit / Delete expenses" at bounding box center [394, 166] width 123 height 23
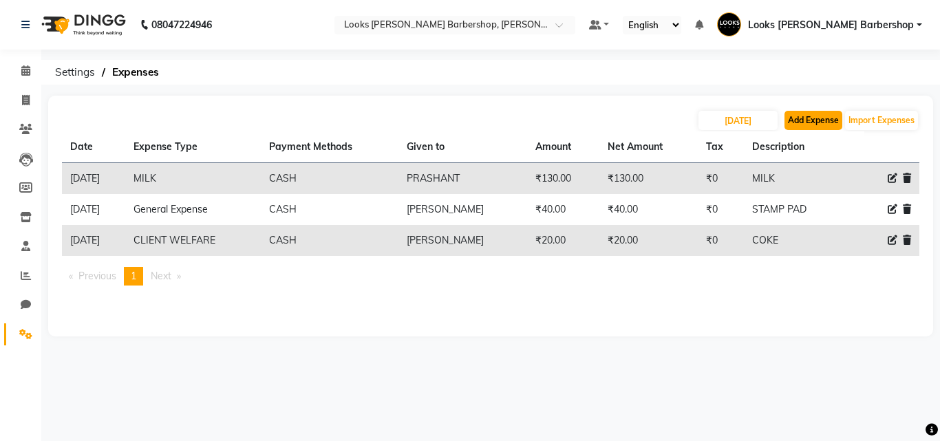
click at [823, 125] on button "Add Expense" at bounding box center [814, 120] width 58 height 19
select select "1"
select select "3128"
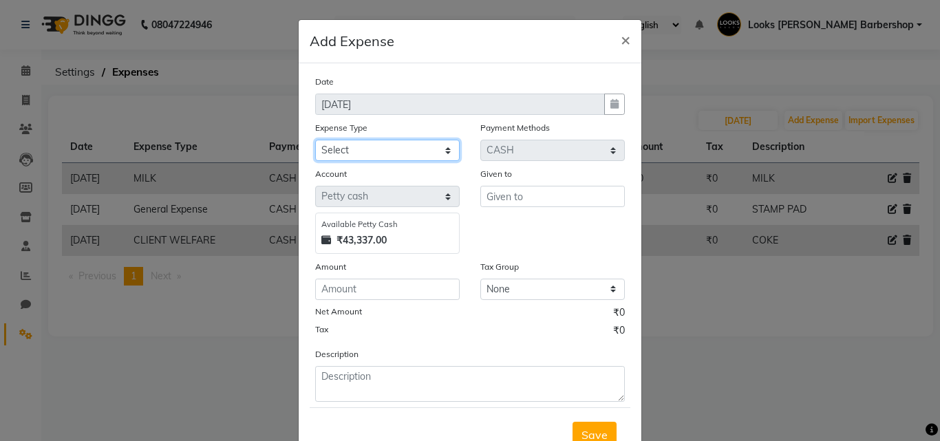
click at [449, 149] on select "Select Bank Deposit Blinkit Cash Handover CLIENT Client ordered food Client Ref…" at bounding box center [387, 150] width 145 height 21
select select "24366"
click at [315, 140] on select "Select Bank Deposit Blinkit Cash Handover CLIENT Client ordered food Client Ref…" at bounding box center [387, 150] width 145 height 21
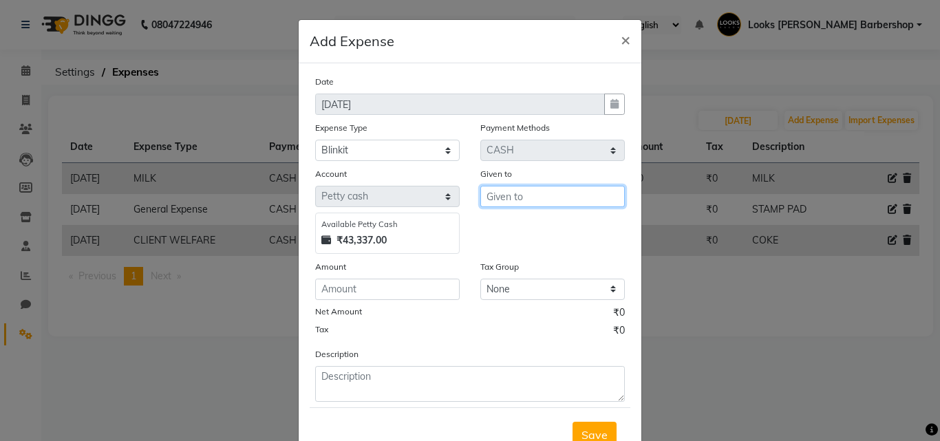
click at [550, 191] on input "text" at bounding box center [553, 196] width 145 height 21
type input "BLINKIT"
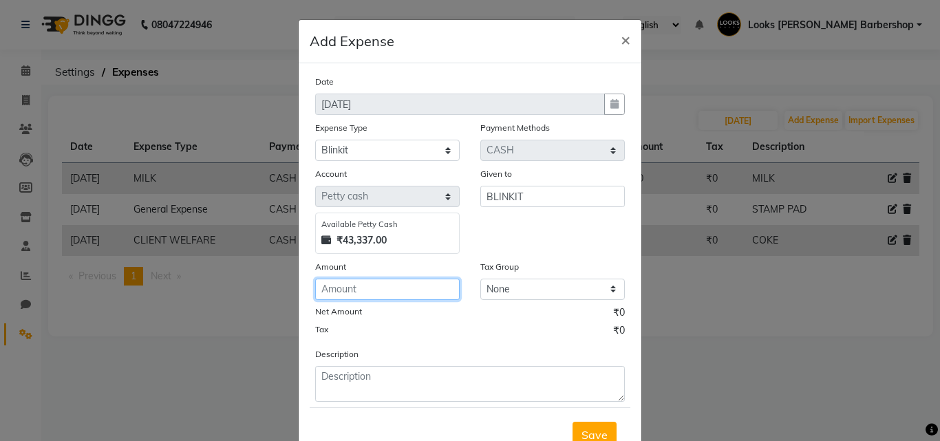
click at [424, 295] on input "number" at bounding box center [387, 289] width 145 height 21
type input "650"
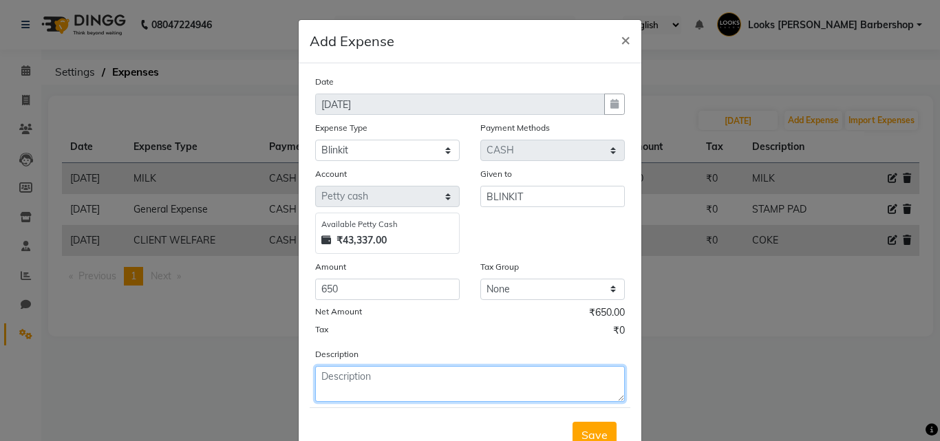
click at [401, 390] on textarea at bounding box center [470, 384] width 310 height 36
type textarea "FOR TEA ND SUGAR"
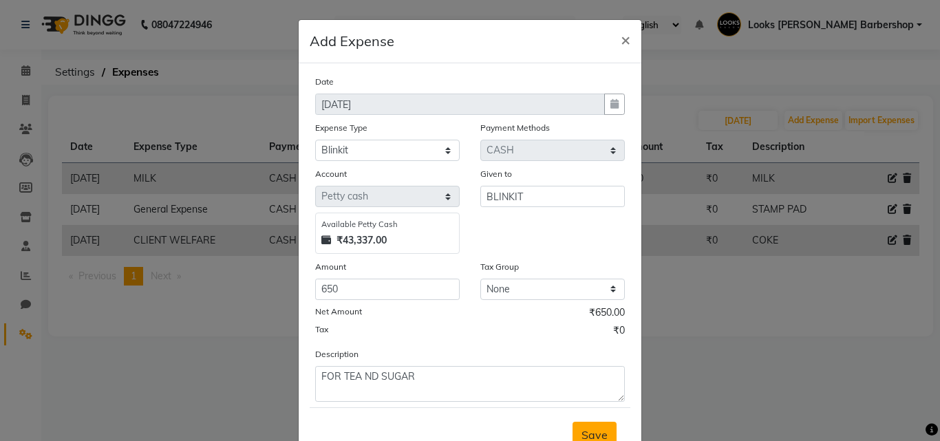
click at [601, 433] on span "Save" at bounding box center [595, 435] width 26 height 14
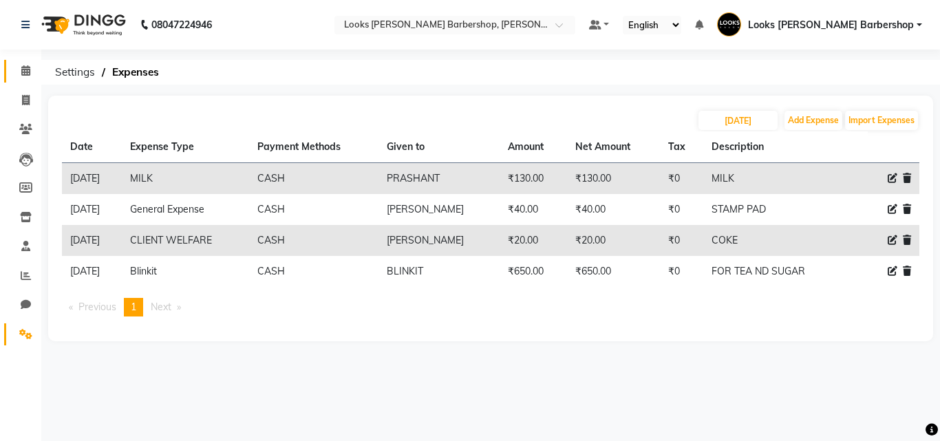
click at [6, 66] on link "Calendar" at bounding box center [20, 71] width 33 height 23
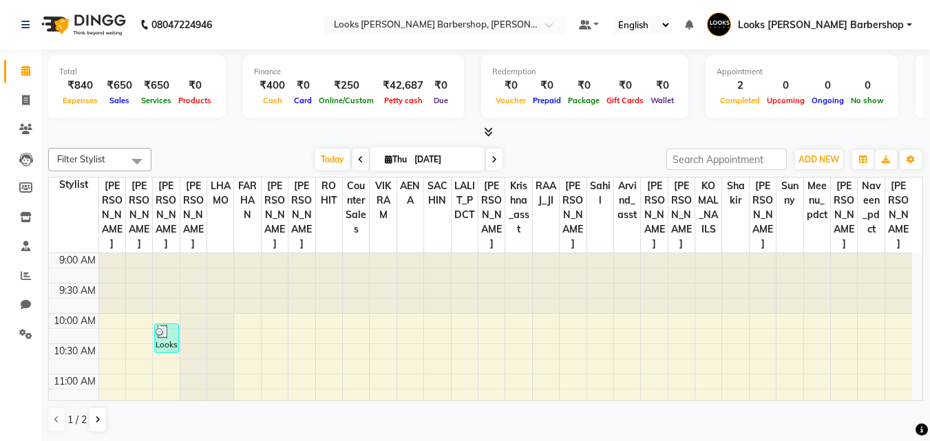
click at [586, 158] on div "[DATE] [DATE]" at bounding box center [408, 159] width 501 height 21
click at [12, 95] on link "Invoice" at bounding box center [20, 100] width 33 height 23
select select "4323"
select select "service"
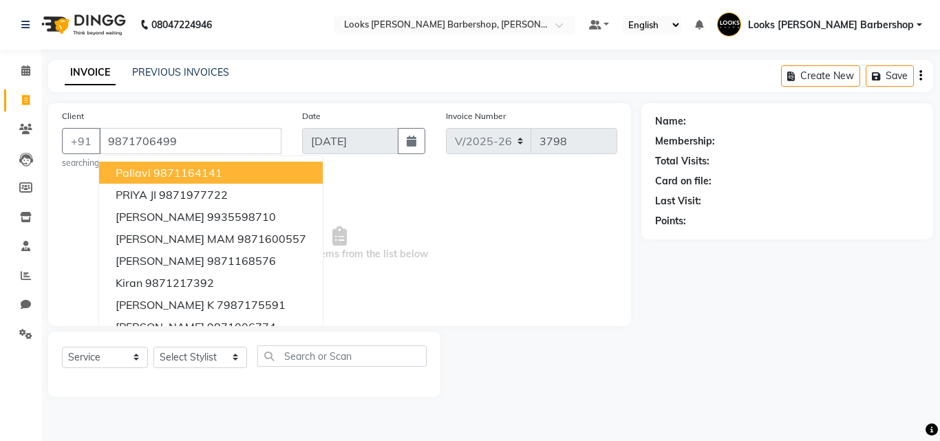
type input "9871706499"
select select "1: Object"
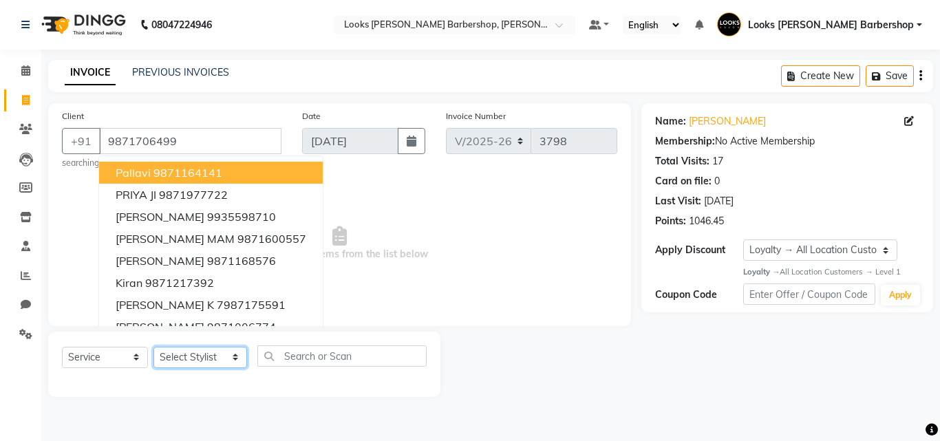
click at [214, 357] on select "Select Stylist [PERSON_NAME] AENA Amazon_Kart Arvind_asst [PERSON_NAME] Counter…" at bounding box center [201, 357] width 94 height 21
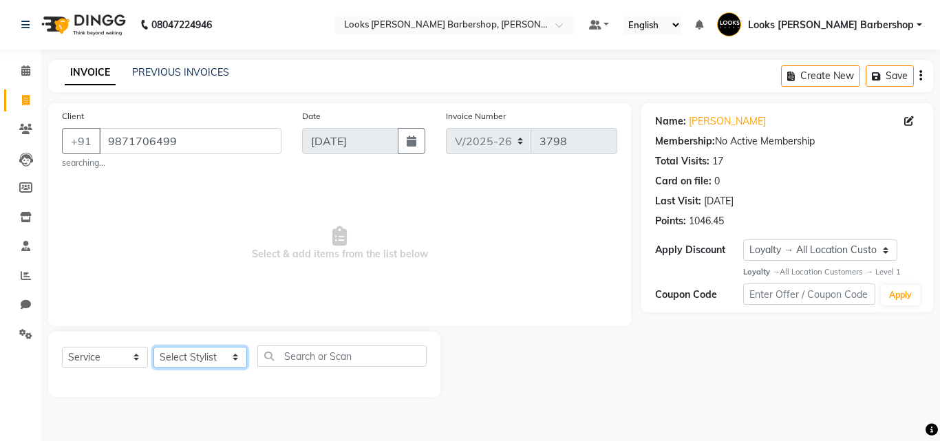
select select "23406"
click at [154, 347] on select "Select Stylist [PERSON_NAME] AENA Amazon_Kart Arvind_asst [PERSON_NAME] Counter…" at bounding box center [201, 357] width 94 height 21
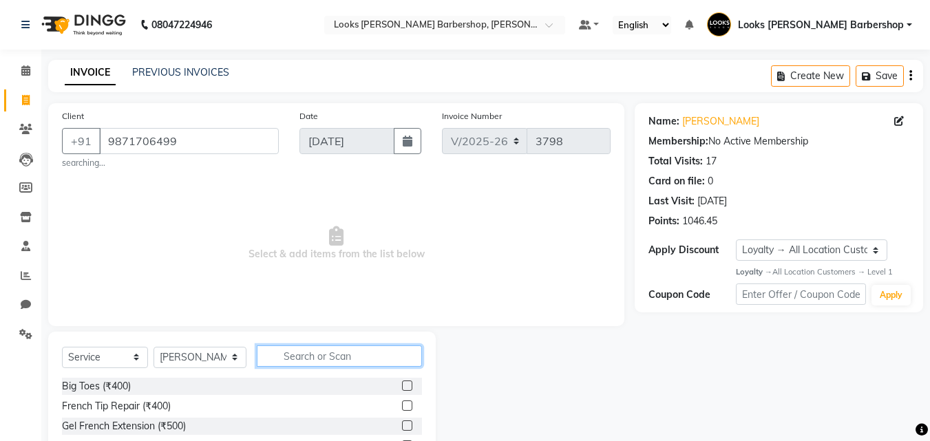
click at [340, 366] on input "text" at bounding box center [340, 356] width 166 height 21
type input "CU"
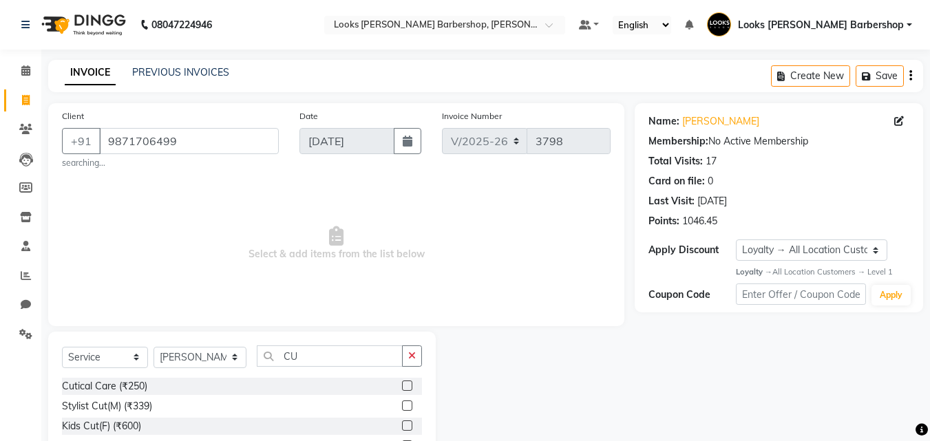
drag, startPoint x: 397, startPoint y: 410, endPoint x: 393, endPoint y: 391, distance: 19.6
click at [402, 409] on label at bounding box center [407, 406] width 10 height 10
click at [402, 409] on input "checkbox" at bounding box center [406, 406] width 9 height 9
checkbox input "true"
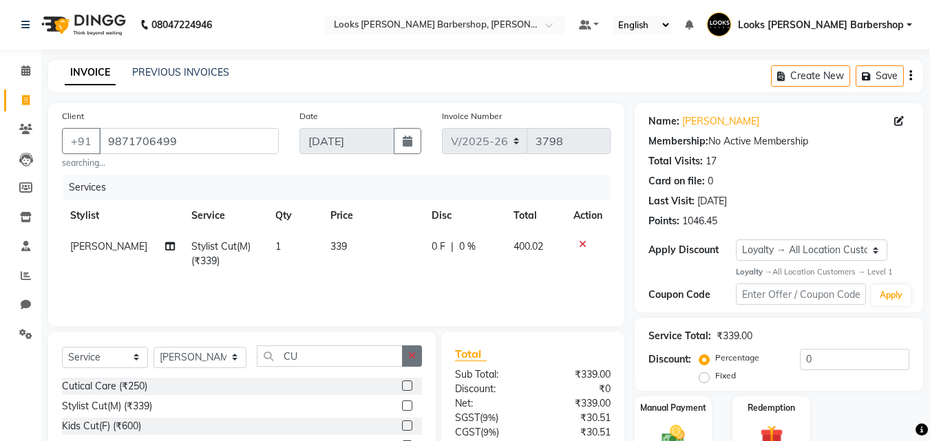
click at [414, 356] on icon "button" at bounding box center [412, 356] width 8 height 10
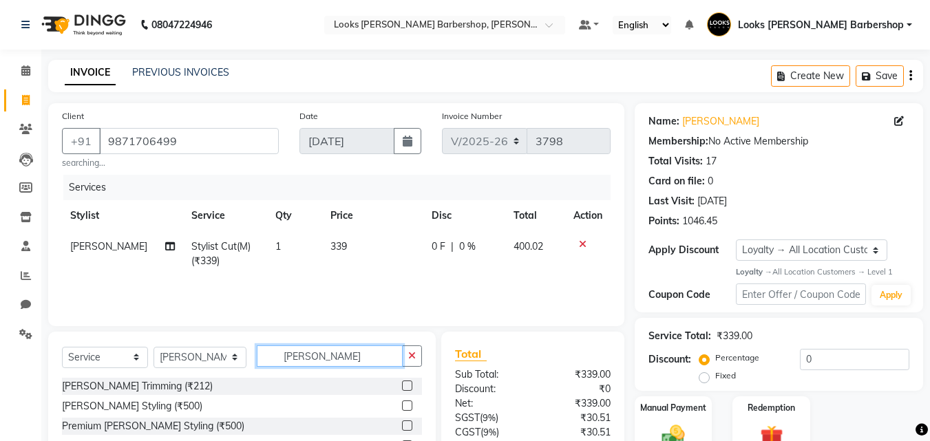
type input "[PERSON_NAME]"
drag, startPoint x: 410, startPoint y: 385, endPoint x: 410, endPoint y: 370, distance: 15.1
click at [410, 384] on label at bounding box center [407, 386] width 10 height 10
click at [410, 384] on input "checkbox" at bounding box center [406, 386] width 9 height 9
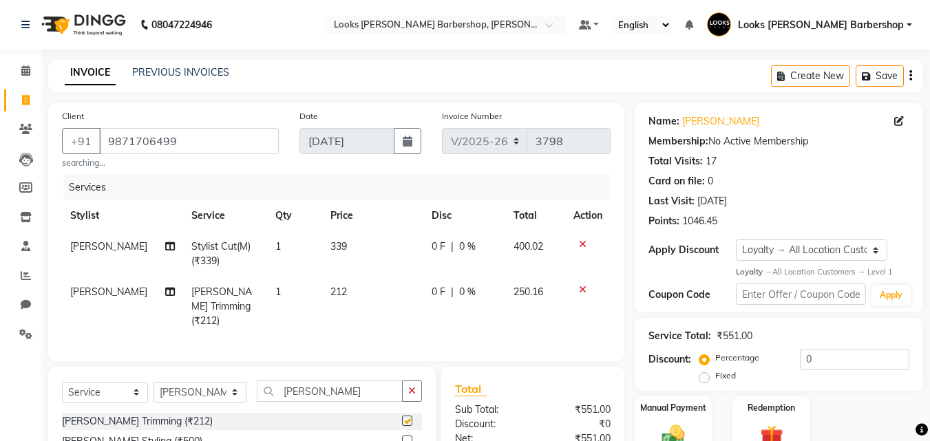
checkbox input "false"
click at [401, 386] on input "[PERSON_NAME]" at bounding box center [330, 391] width 147 height 21
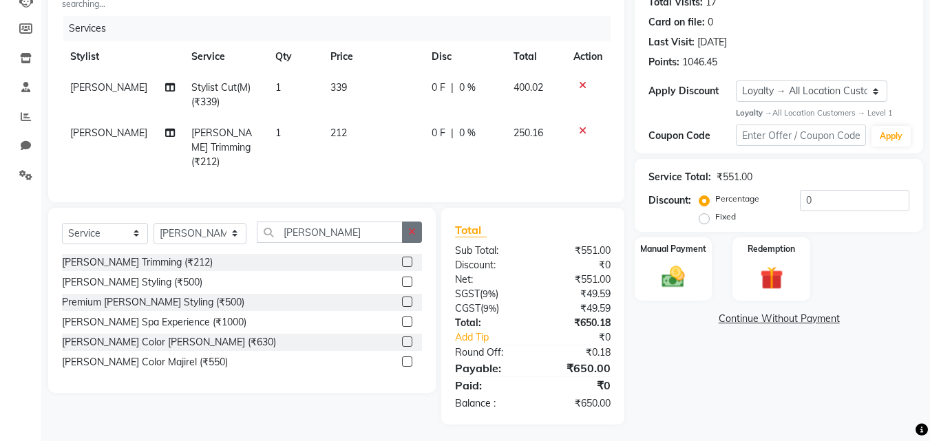
click at [414, 222] on button "button" at bounding box center [412, 232] width 20 height 21
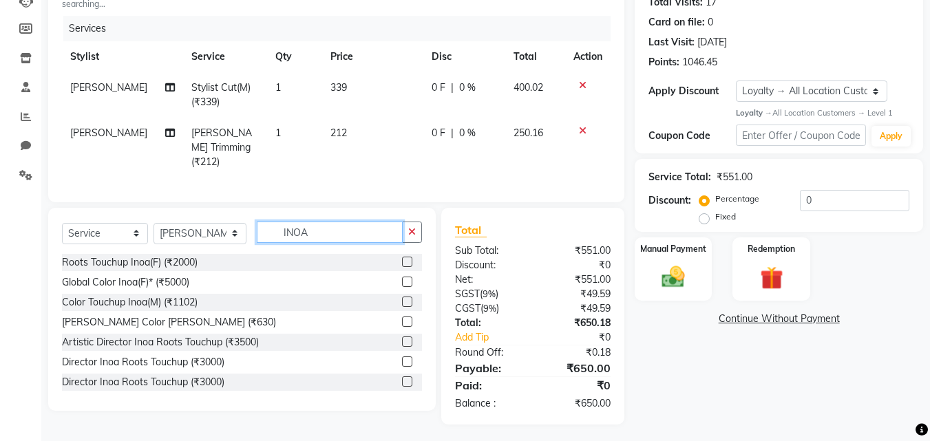
type input "INOA"
click at [402, 297] on label at bounding box center [407, 302] width 10 height 10
click at [402, 298] on input "checkbox" at bounding box center [406, 302] width 9 height 9
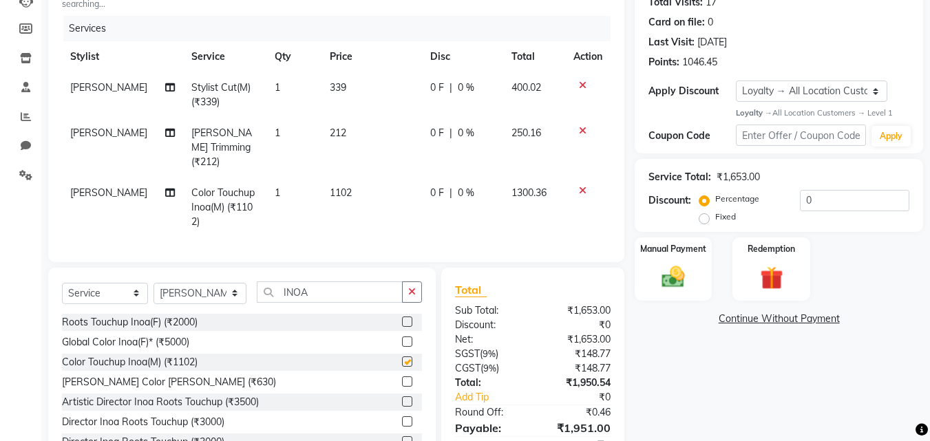
scroll to position [219, 0]
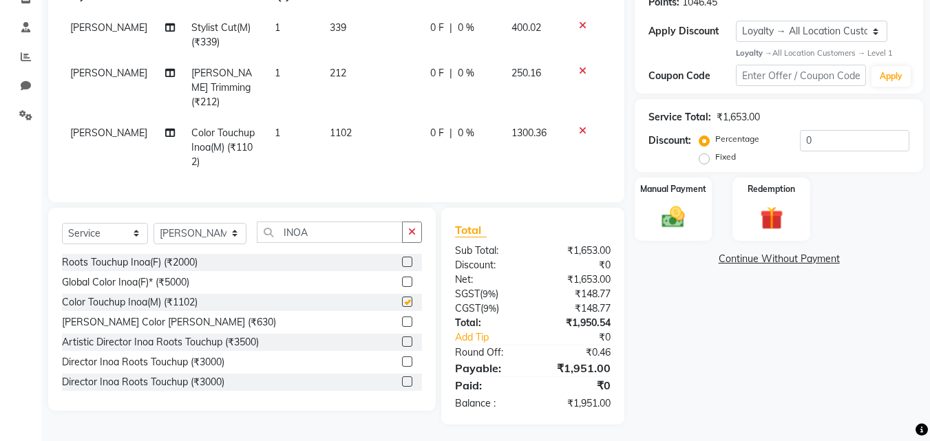
checkbox input "false"
click at [656, 218] on img at bounding box center [673, 218] width 39 height 28
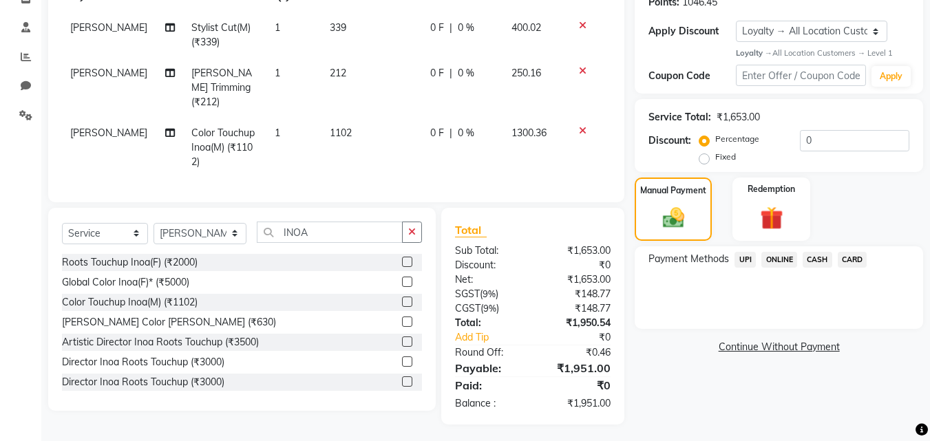
click at [843, 257] on span "CARD" at bounding box center [853, 260] width 30 height 16
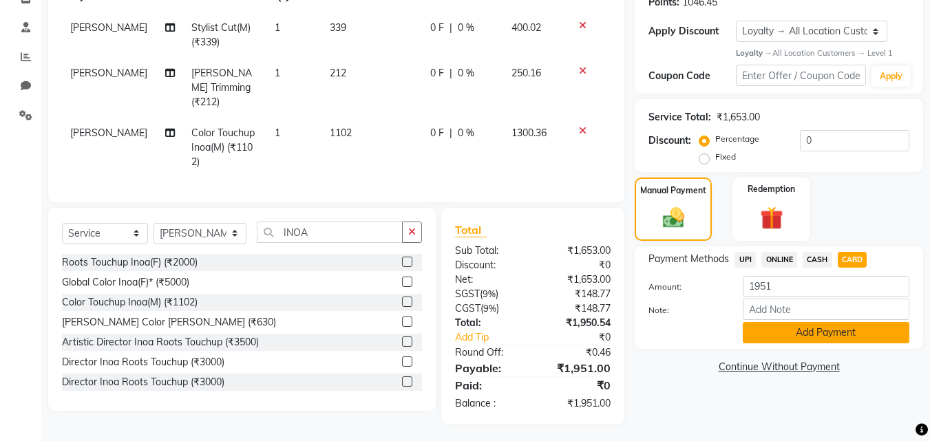
click at [812, 331] on button "Add Payment" at bounding box center [826, 332] width 167 height 21
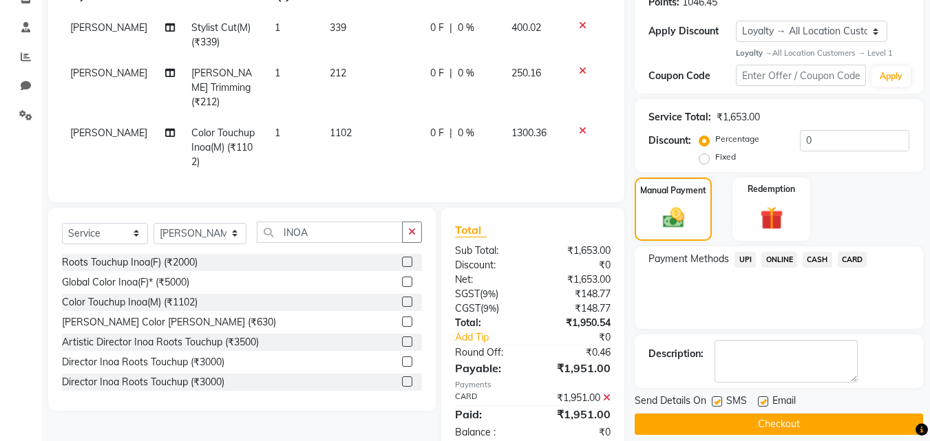
click at [821, 414] on button "Checkout" at bounding box center [779, 424] width 288 height 21
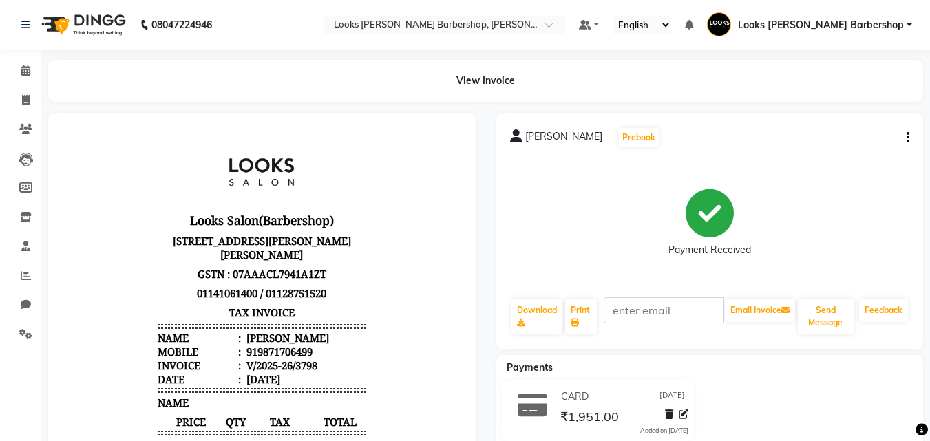
click at [3, 78] on li "Calendar" at bounding box center [20, 71] width 41 height 30
click at [20, 72] on span at bounding box center [26, 71] width 24 height 16
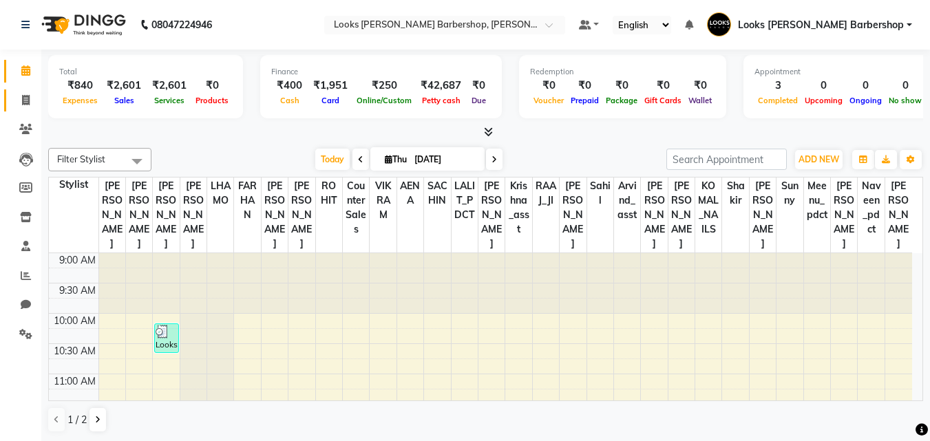
click at [16, 108] on link "Invoice" at bounding box center [20, 101] width 33 height 23
select select "4323"
select select "service"
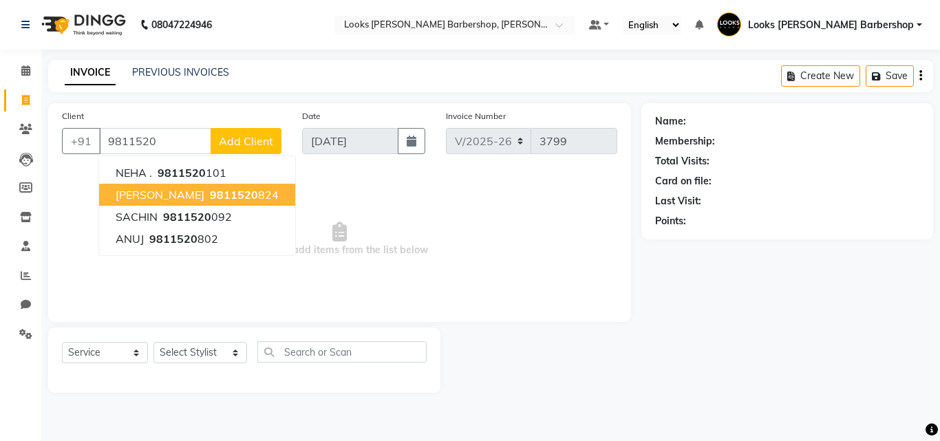
click at [136, 193] on span "[PERSON_NAME]" at bounding box center [160, 195] width 89 height 14
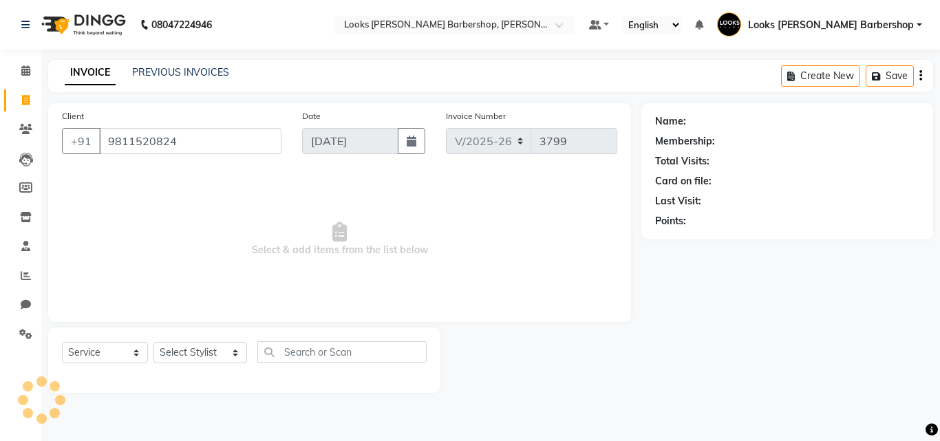
type input "9811520824"
select select "1: Object"
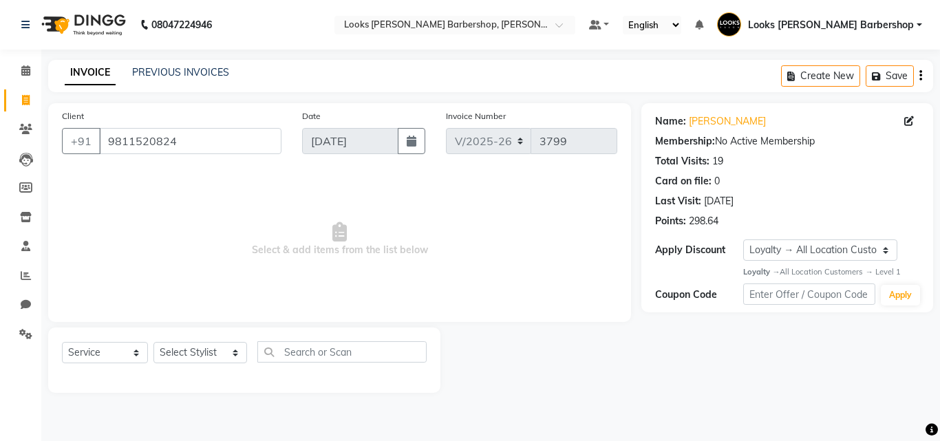
click at [220, 366] on div "Select Service Product Membership Package Voucher Prepaid Gift Card Select Styl…" at bounding box center [244, 357] width 365 height 32
drag, startPoint x: 216, startPoint y: 358, endPoint x: 206, endPoint y: 361, distance: 10.7
click at [215, 358] on select "Select Stylist [PERSON_NAME] AENA Amazon_Kart Arvind_asst [PERSON_NAME] Counter…" at bounding box center [201, 352] width 94 height 21
select select "23406"
click at [154, 342] on select "Select Stylist [PERSON_NAME] AENA Amazon_Kart Arvind_asst [PERSON_NAME] Counter…" at bounding box center [201, 352] width 94 height 21
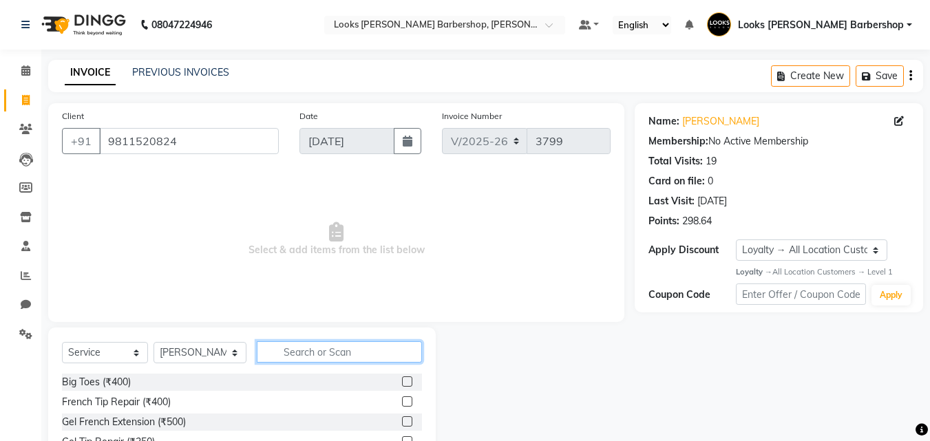
click at [388, 344] on input "text" at bounding box center [340, 351] width 166 height 21
type input "CUT"
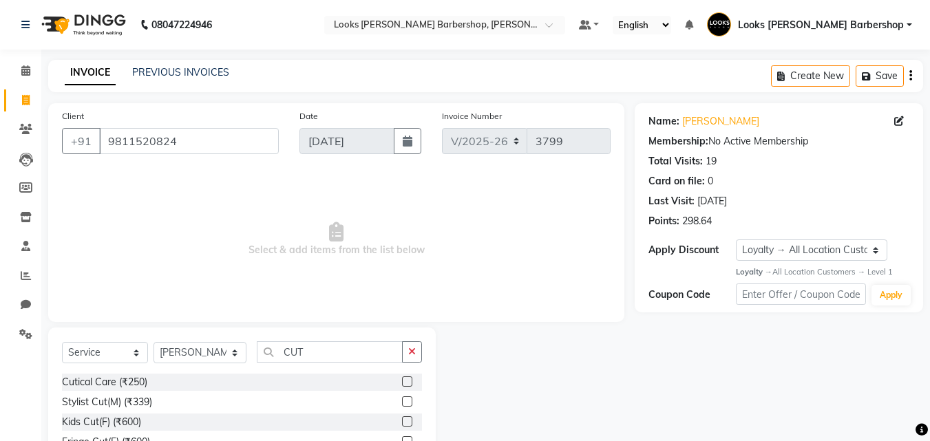
drag, startPoint x: 397, startPoint y: 403, endPoint x: 408, endPoint y: 399, distance: 11.5
click at [402, 405] on label at bounding box center [407, 402] width 10 height 10
click at [402, 405] on input "checkbox" at bounding box center [406, 402] width 9 height 9
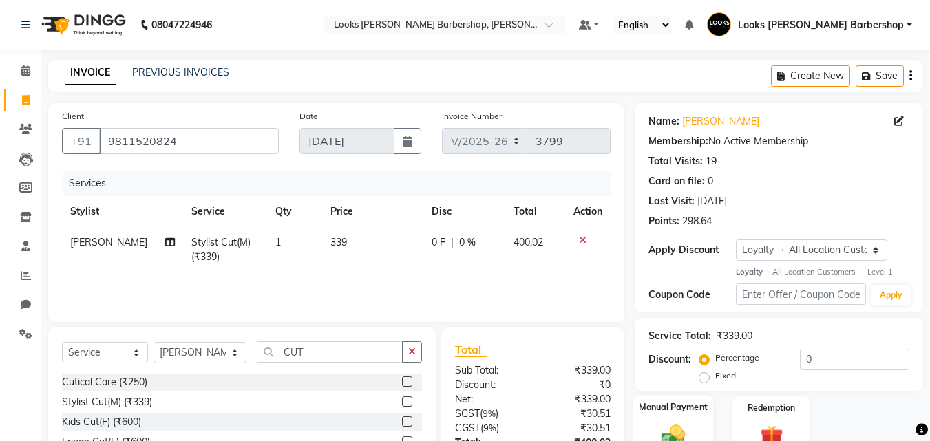
click at [662, 423] on img at bounding box center [673, 437] width 39 height 28
checkbox input "false"
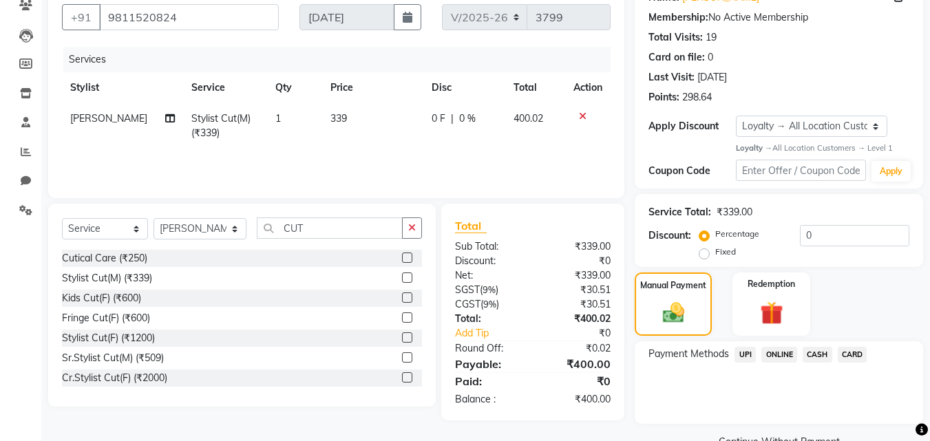
click at [821, 350] on span "CASH" at bounding box center [818, 355] width 30 height 16
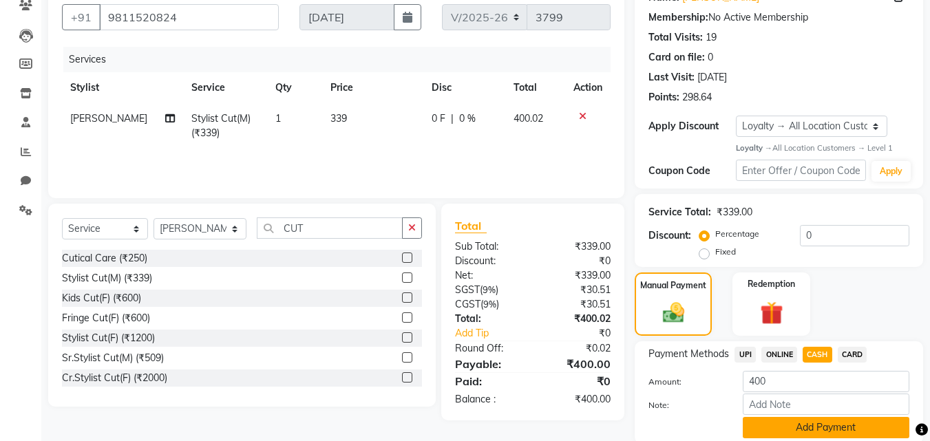
click at [798, 426] on button "Add Payment" at bounding box center [826, 427] width 167 height 21
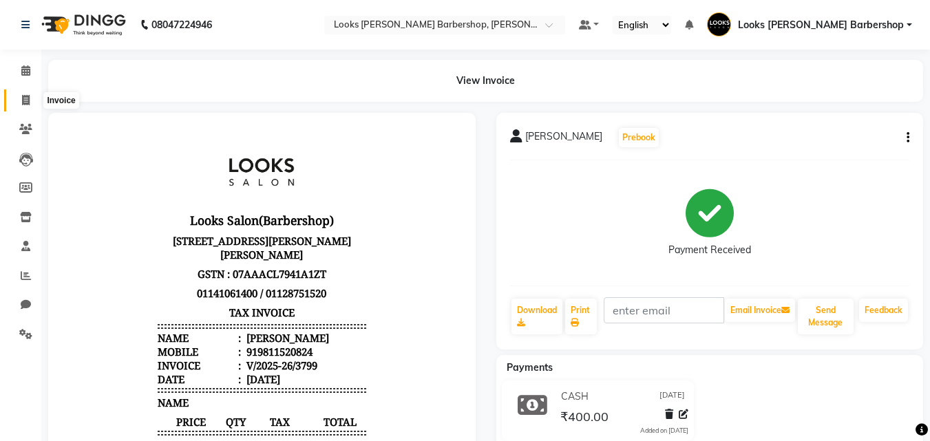
click at [24, 93] on span at bounding box center [26, 101] width 24 height 16
select select "service"
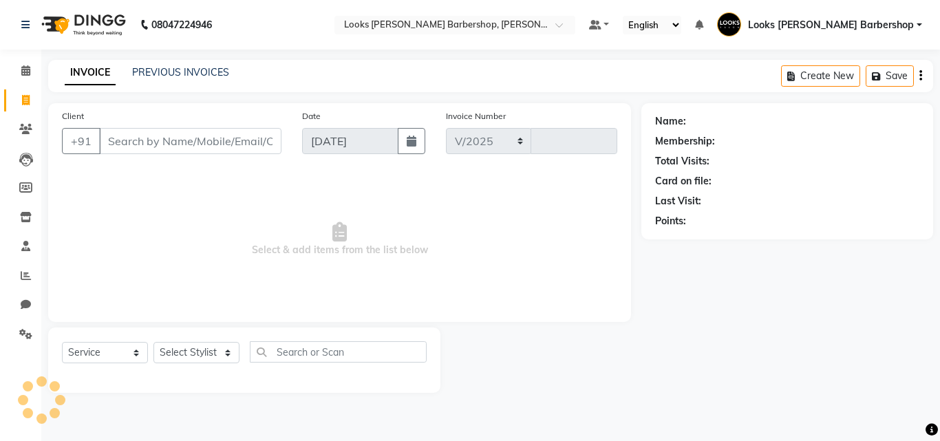
select select "4323"
type input "3800"
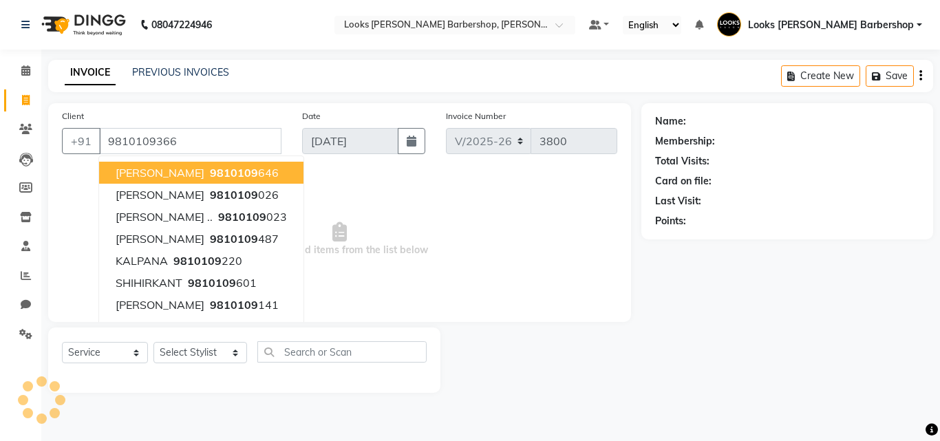
type input "9810109366"
select select "1: Object"
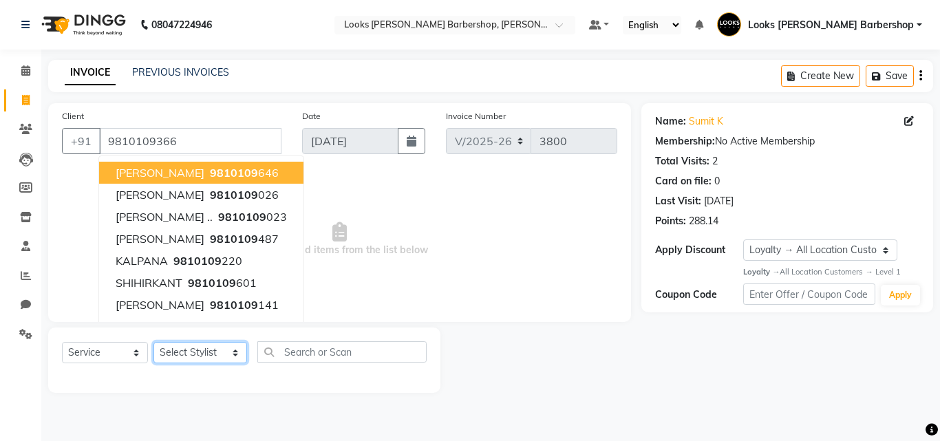
click at [196, 361] on select "Select Stylist [PERSON_NAME] AENA Amazon_Kart Arvind_asst [PERSON_NAME] Counter…" at bounding box center [201, 352] width 94 height 21
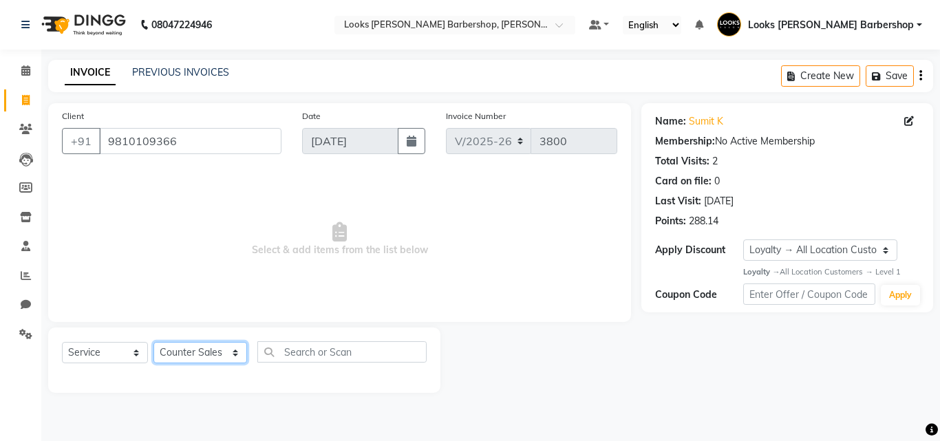
click at [154, 342] on select "Select Stylist [PERSON_NAME] AENA Amazon_Kart Arvind_asst [PERSON_NAME] Counter…" at bounding box center [201, 352] width 94 height 21
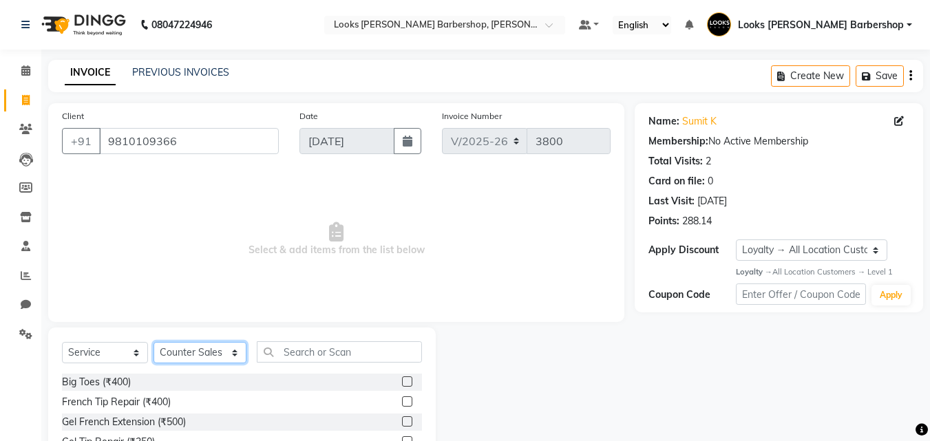
click at [226, 353] on select "Select Stylist [PERSON_NAME] AENA Amazon_Kart Arvind_asst [PERSON_NAME] Counter…" at bounding box center [200, 352] width 93 height 21
select select "23406"
click at [154, 342] on select "Select Stylist [PERSON_NAME] AENA Amazon_Kart Arvind_asst [PERSON_NAME] Counter…" at bounding box center [200, 352] width 93 height 21
click at [359, 364] on div "Select Service Product Membership Package Voucher Prepaid Gift Card Select Styl…" at bounding box center [242, 357] width 360 height 32
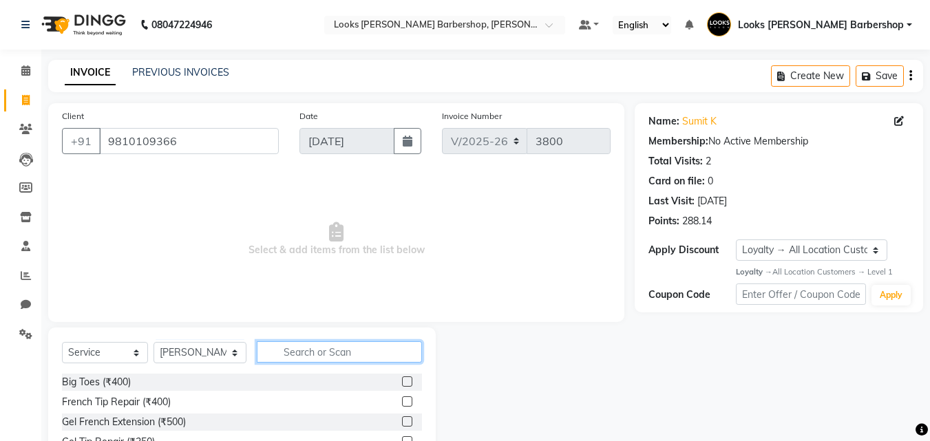
click at [353, 357] on input "text" at bounding box center [340, 351] width 166 height 21
type input "CUT"
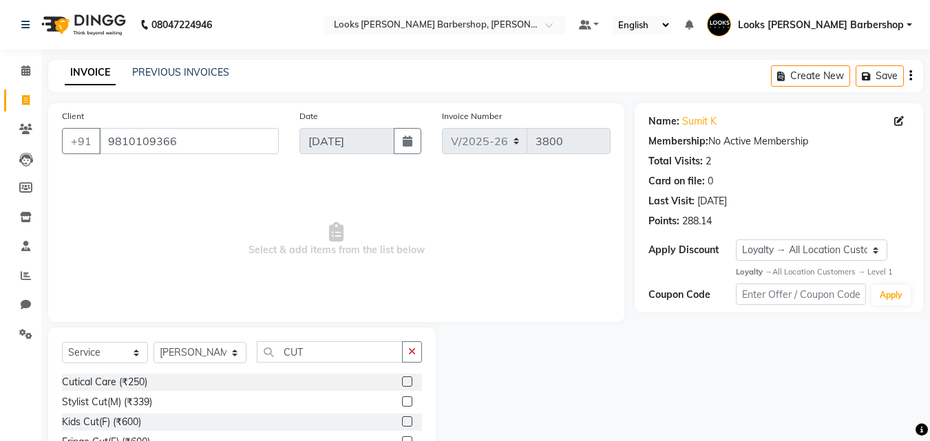
click at [402, 406] on label at bounding box center [407, 402] width 10 height 10
click at [402, 406] on input "checkbox" at bounding box center [406, 402] width 9 height 9
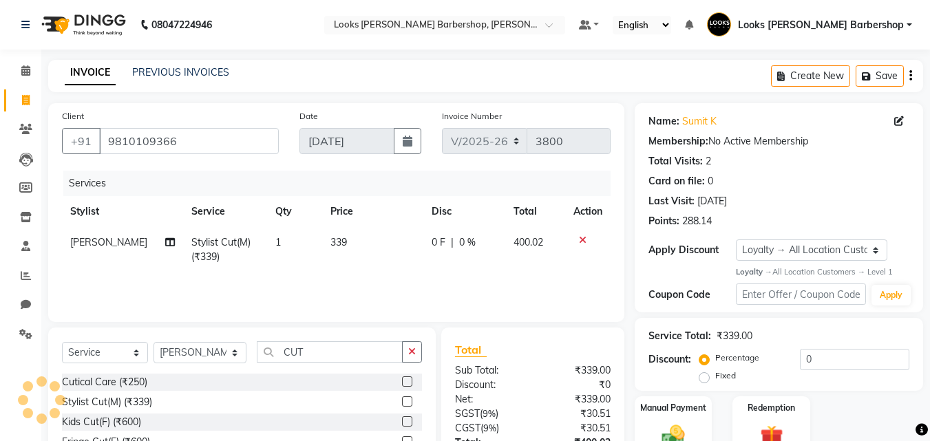
checkbox input "false"
click at [410, 337] on div "Select Service Product Membership Package Voucher Prepaid Gift Card Select Styl…" at bounding box center [242, 429] width 388 height 203
click at [412, 343] on button "button" at bounding box center [412, 351] width 20 height 21
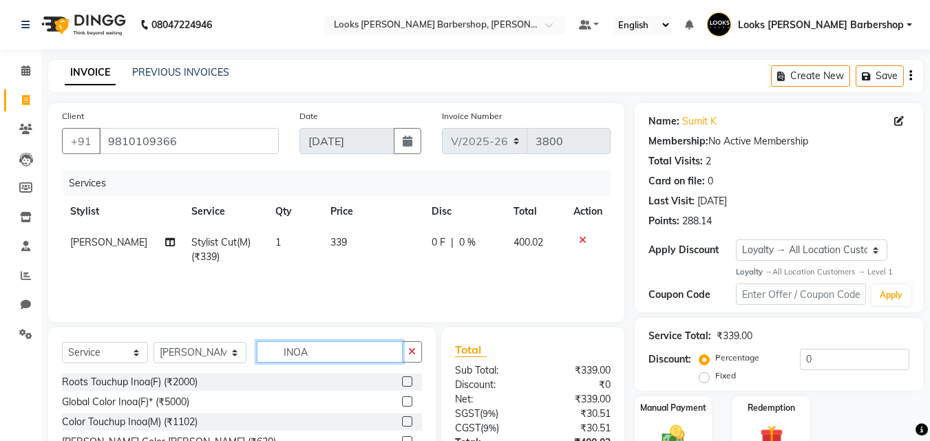
type input "INOA"
click at [402, 423] on label at bounding box center [407, 422] width 10 height 10
click at [402, 423] on input "checkbox" at bounding box center [406, 422] width 9 height 9
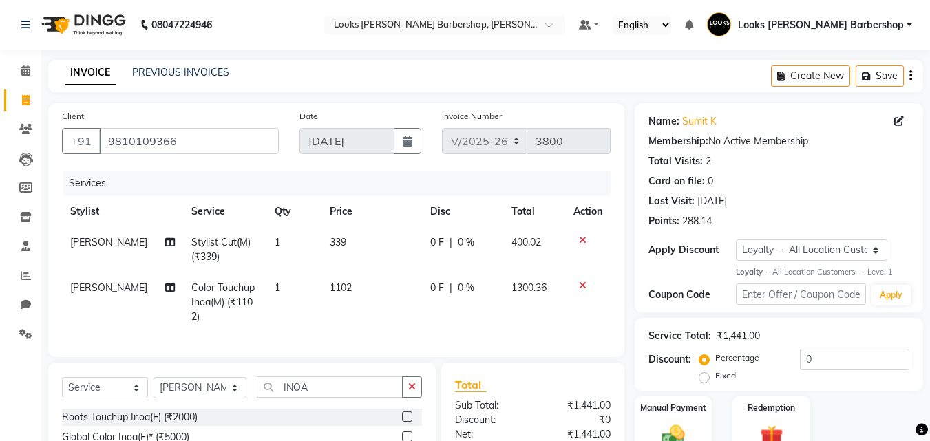
checkbox input "false"
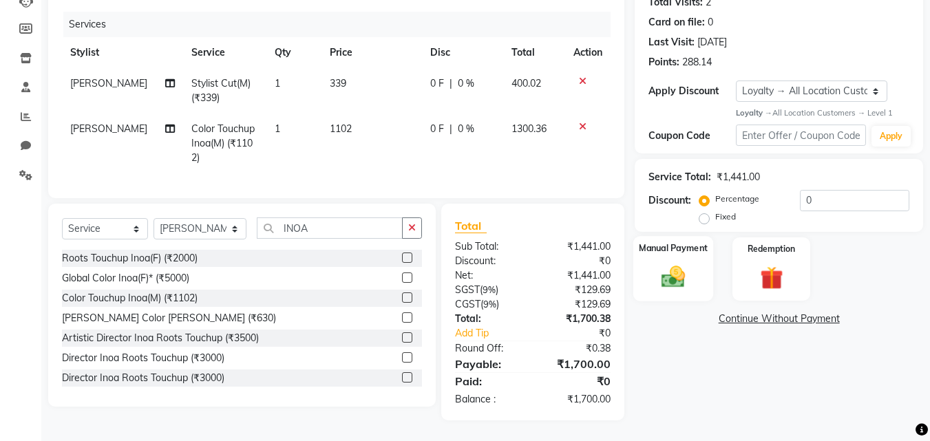
click at [705, 273] on div "Manual Payment" at bounding box center [673, 268] width 81 height 65
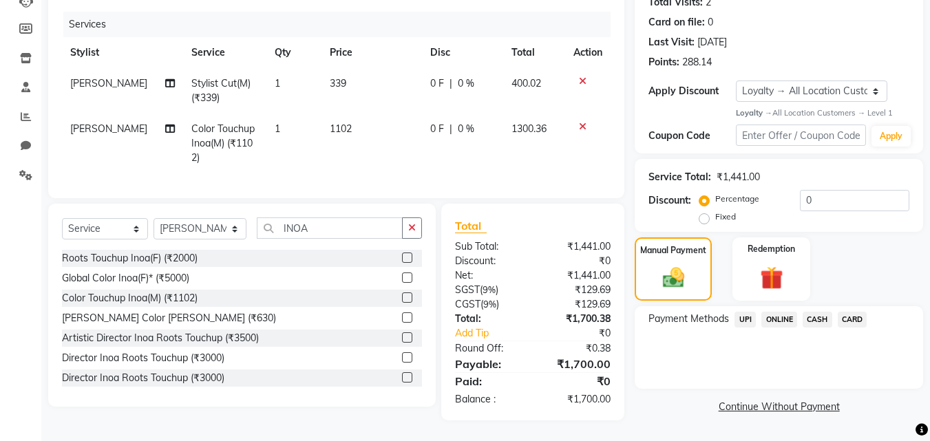
click at [807, 312] on span "CASH" at bounding box center [818, 320] width 30 height 16
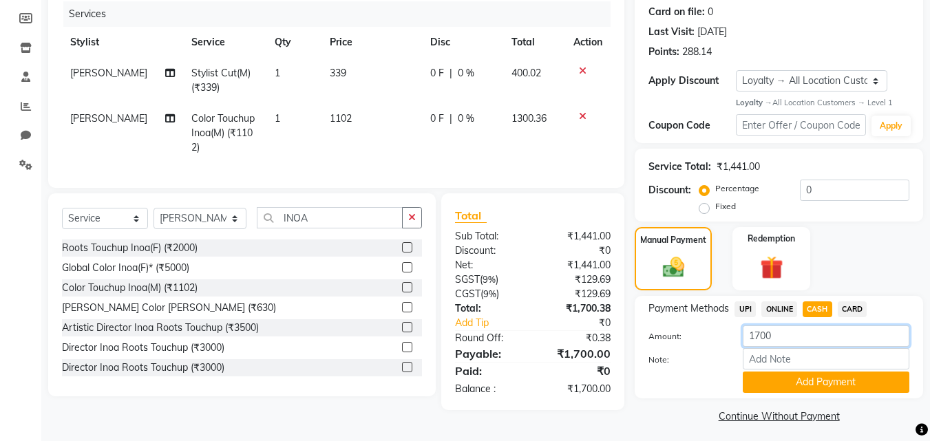
click at [830, 346] on input "1700" at bounding box center [826, 336] width 167 height 21
type input "1"
type input "2000"
click at [789, 375] on button "Add Payment" at bounding box center [826, 382] width 167 height 21
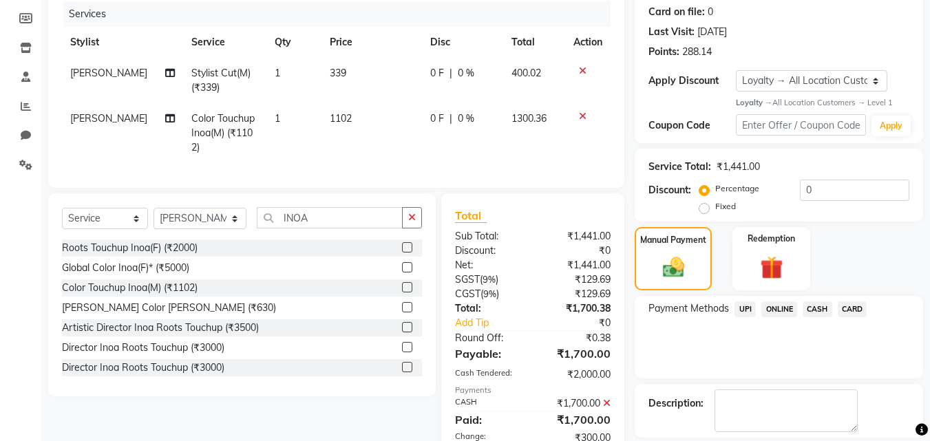
scroll to position [330, 0]
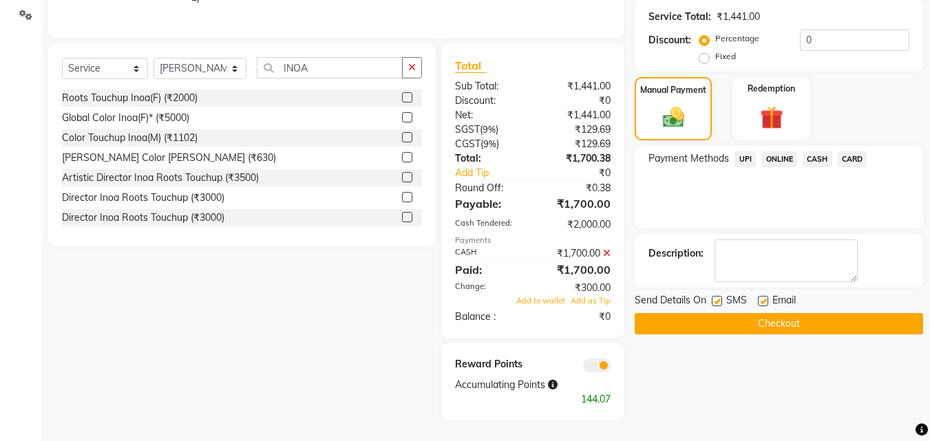
click at [757, 313] on button "Checkout" at bounding box center [779, 323] width 288 height 21
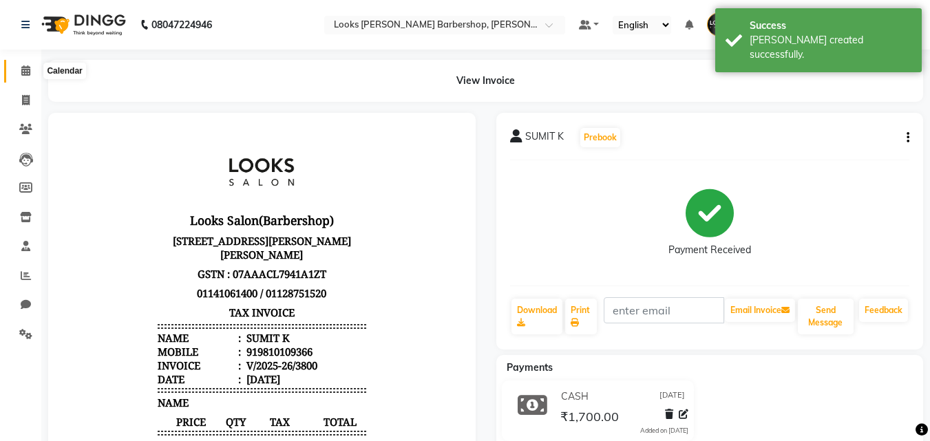
click at [20, 72] on span at bounding box center [26, 71] width 24 height 16
